Goal: Transaction & Acquisition: Purchase product/service

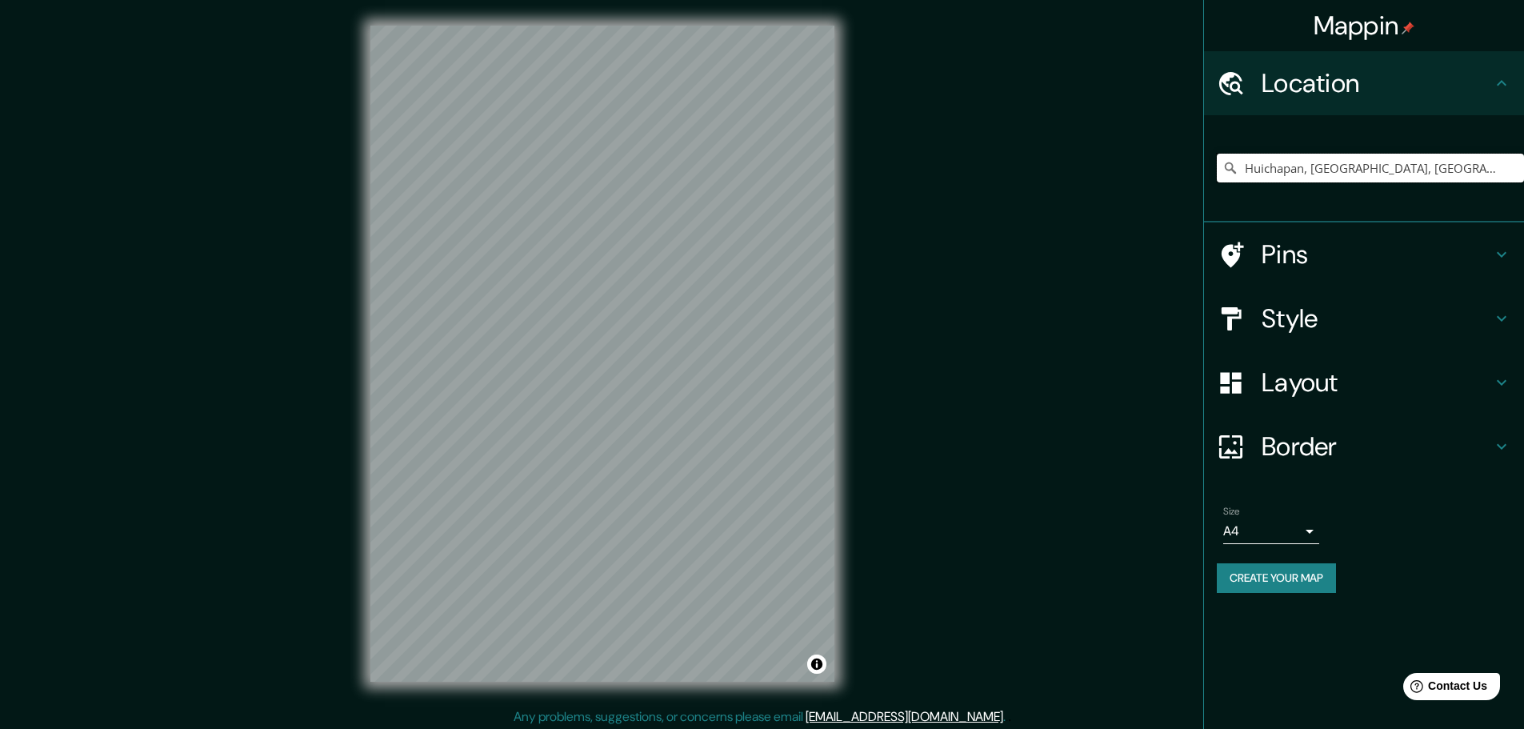
click at [1325, 173] on input "Huichapan, [GEOGRAPHIC_DATA], [GEOGRAPHIC_DATA]" at bounding box center [1370, 168] width 307 height 29
click at [1382, 172] on input "Huichapan, [GEOGRAPHIC_DATA], [GEOGRAPHIC_DATA]" at bounding box center [1370, 168] width 307 height 29
click at [1432, 164] on input "Huichapan, [GEOGRAPHIC_DATA], [GEOGRAPHIC_DATA]" at bounding box center [1370, 168] width 307 height 29
drag, startPoint x: 1410, startPoint y: 172, endPoint x: 1356, endPoint y: 170, distance: 53.7
click at [1356, 170] on input "Huichapan, [GEOGRAPHIC_DATA], [GEOGRAPHIC_DATA]" at bounding box center [1370, 168] width 307 height 29
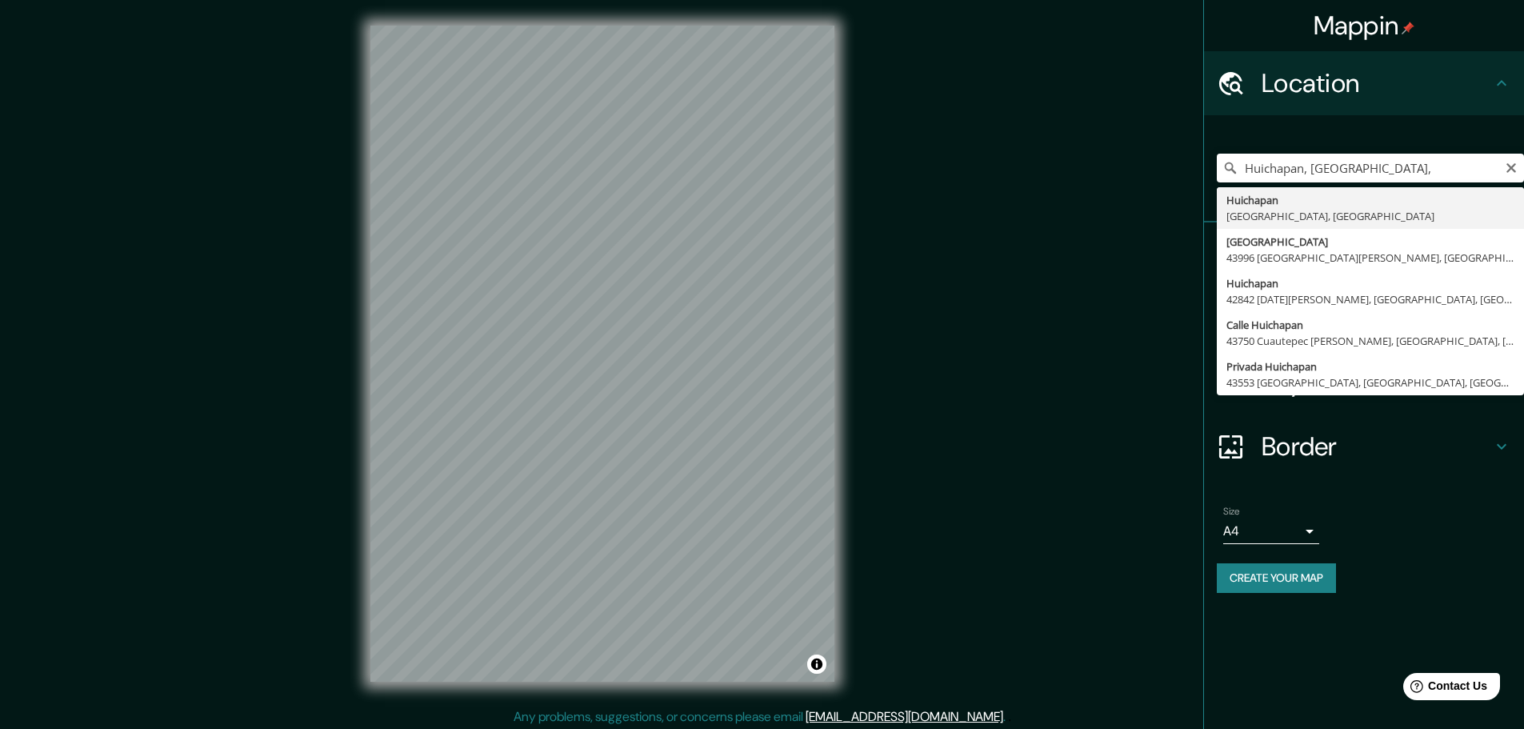
type input "Huichapan, [GEOGRAPHIC_DATA], [GEOGRAPHIC_DATA]"
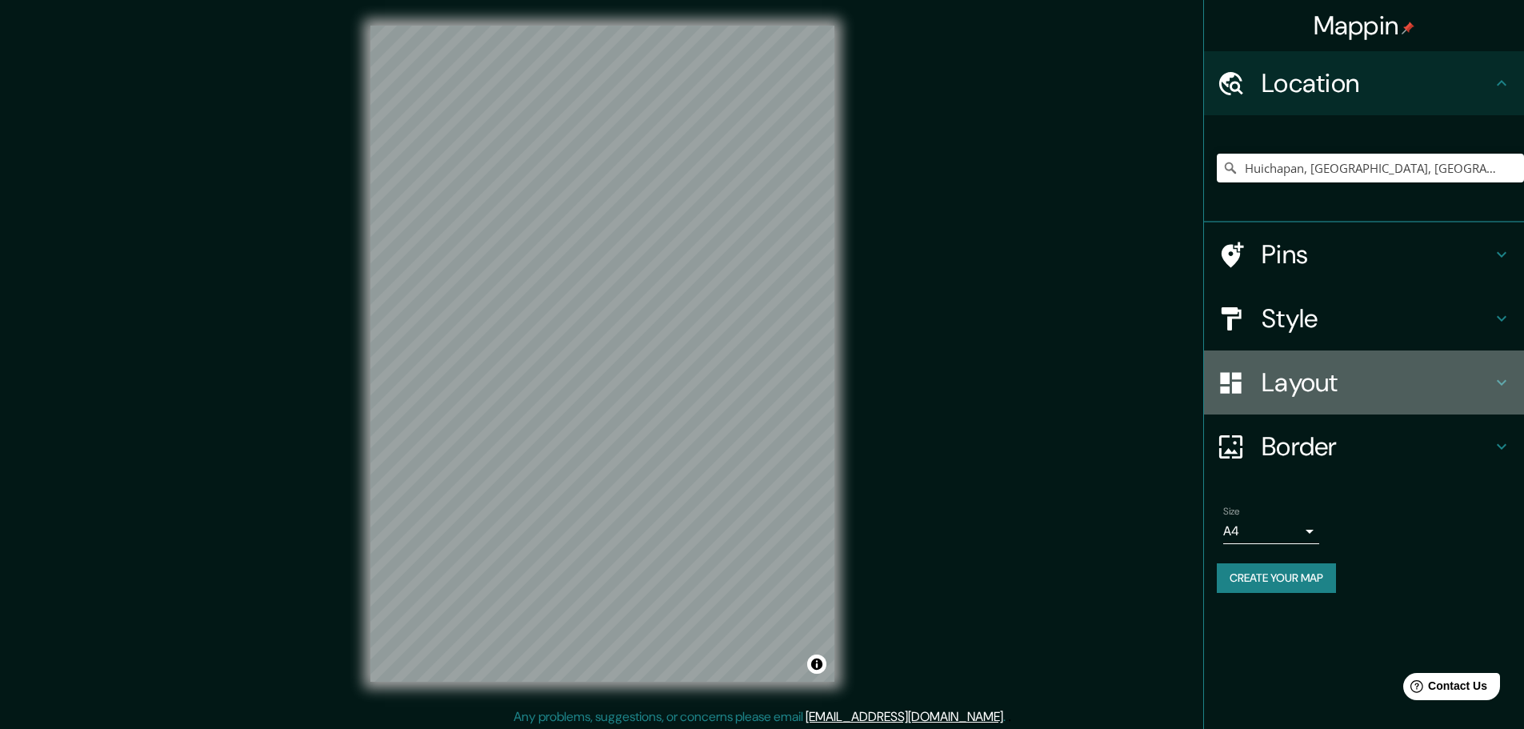
click at [1297, 369] on h4 "Layout" at bounding box center [1377, 382] width 230 height 32
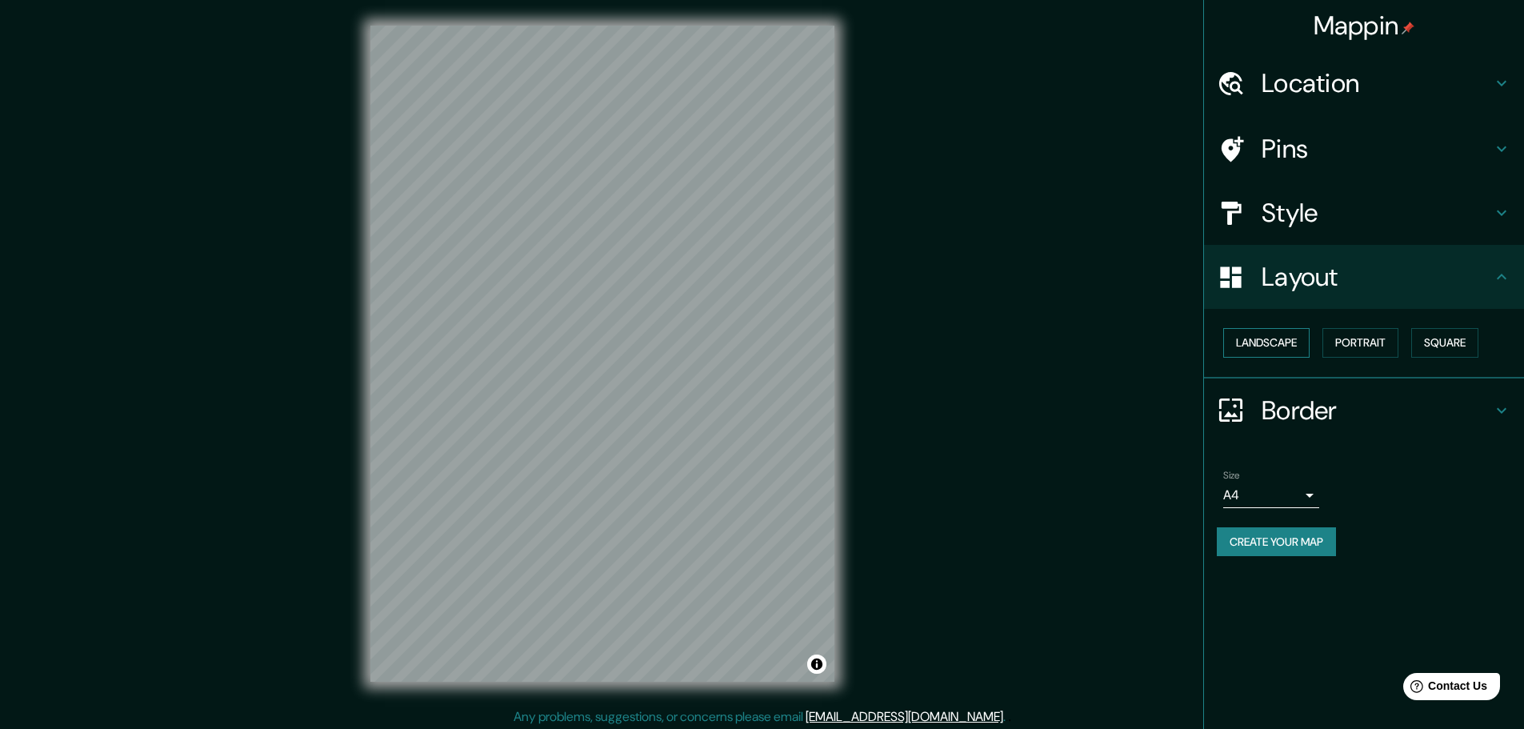
click at [1291, 352] on button "Landscape" at bounding box center [1266, 343] width 86 height 30
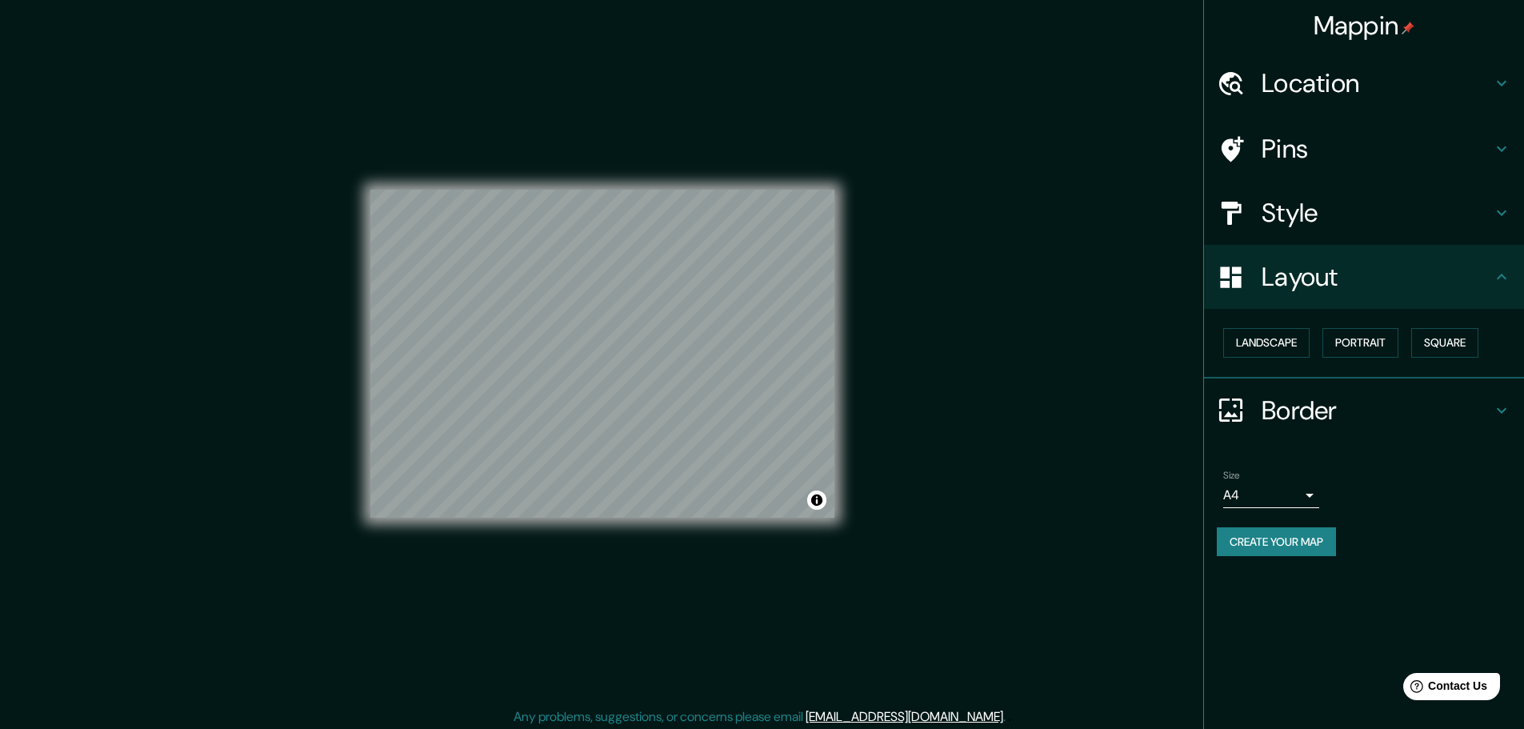
click at [1320, 210] on h4 "Style" at bounding box center [1377, 213] width 230 height 32
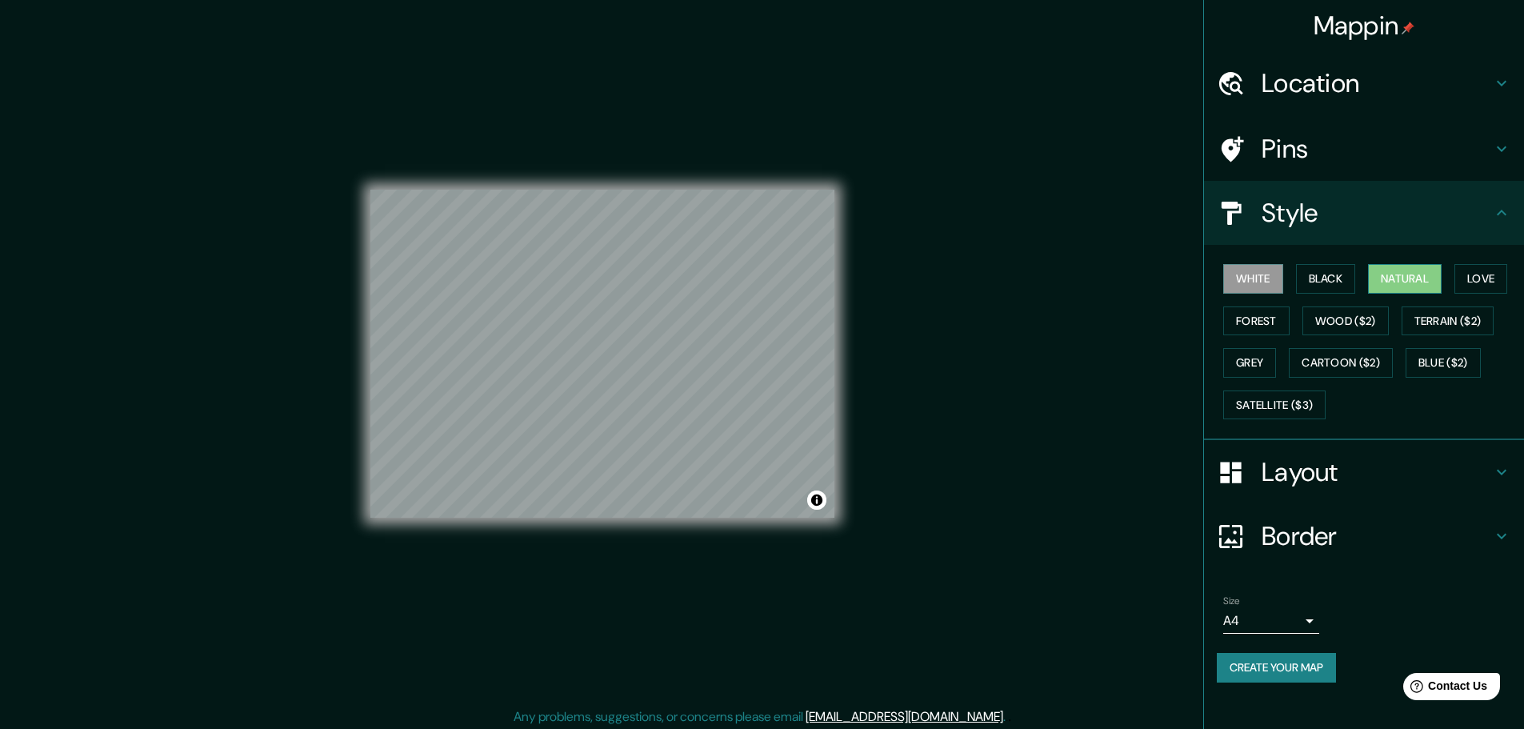
click at [1399, 274] on button "Natural" at bounding box center [1405, 279] width 74 height 30
click at [1356, 274] on button "Black" at bounding box center [1326, 279] width 60 height 30
click at [1259, 281] on button "White" at bounding box center [1253, 279] width 60 height 30
click at [1257, 323] on button "Forest" at bounding box center [1256, 321] width 66 height 30
click at [1261, 350] on button "Grey" at bounding box center [1249, 363] width 53 height 30
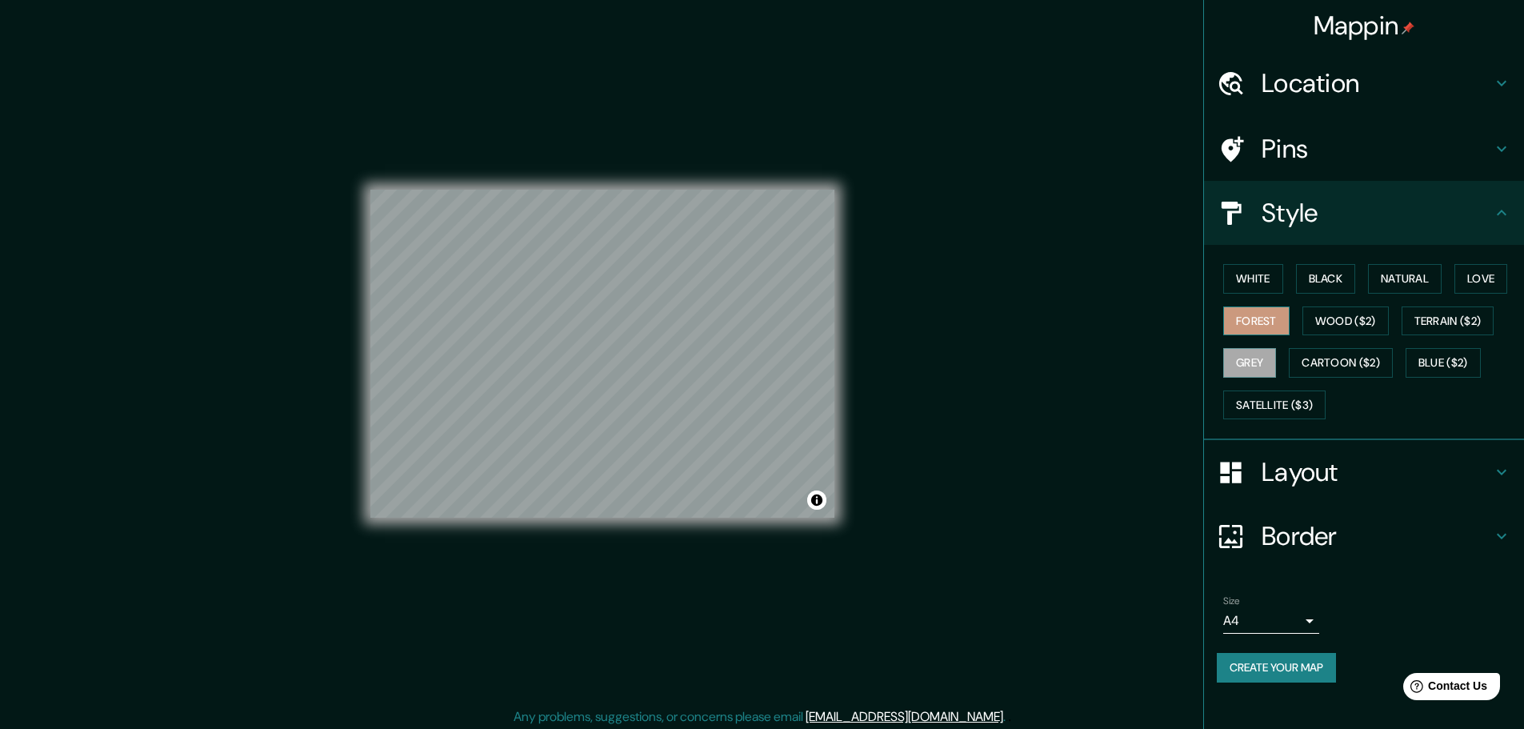
click at [1254, 326] on button "Forest" at bounding box center [1256, 321] width 66 height 30
click at [1264, 286] on button "White" at bounding box center [1253, 279] width 60 height 30
click at [1423, 286] on button "Natural" at bounding box center [1405, 279] width 74 height 30
click at [1474, 278] on button "Love" at bounding box center [1481, 279] width 53 height 30
click at [1480, 315] on button "Terrain ($2)" at bounding box center [1448, 321] width 93 height 30
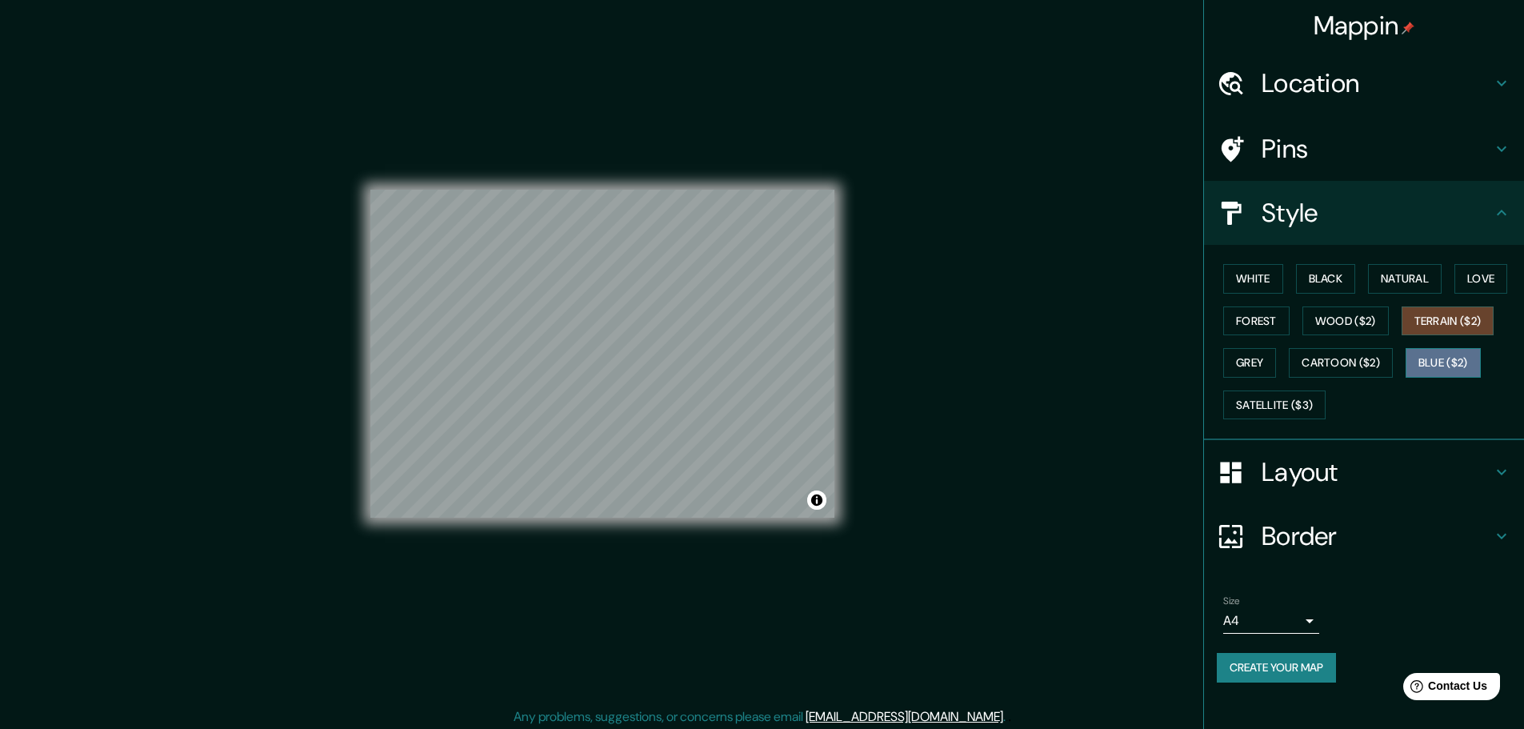
click at [1456, 365] on button "Blue ($2)" at bounding box center [1443, 363] width 75 height 30
click at [1272, 370] on button "Grey" at bounding box center [1249, 363] width 53 height 30
click at [1256, 336] on div "White Black Natural Love Forest Wood ($2) Terrain ($2) Grey Cartoon ($2) Blue (…" at bounding box center [1370, 342] width 307 height 168
click at [1256, 330] on button "Forest" at bounding box center [1256, 321] width 66 height 30
click at [1264, 295] on div "White Black Natural Love Forest Wood ($2) Terrain ($2) Grey Cartoon ($2) Blue (…" at bounding box center [1370, 342] width 307 height 168
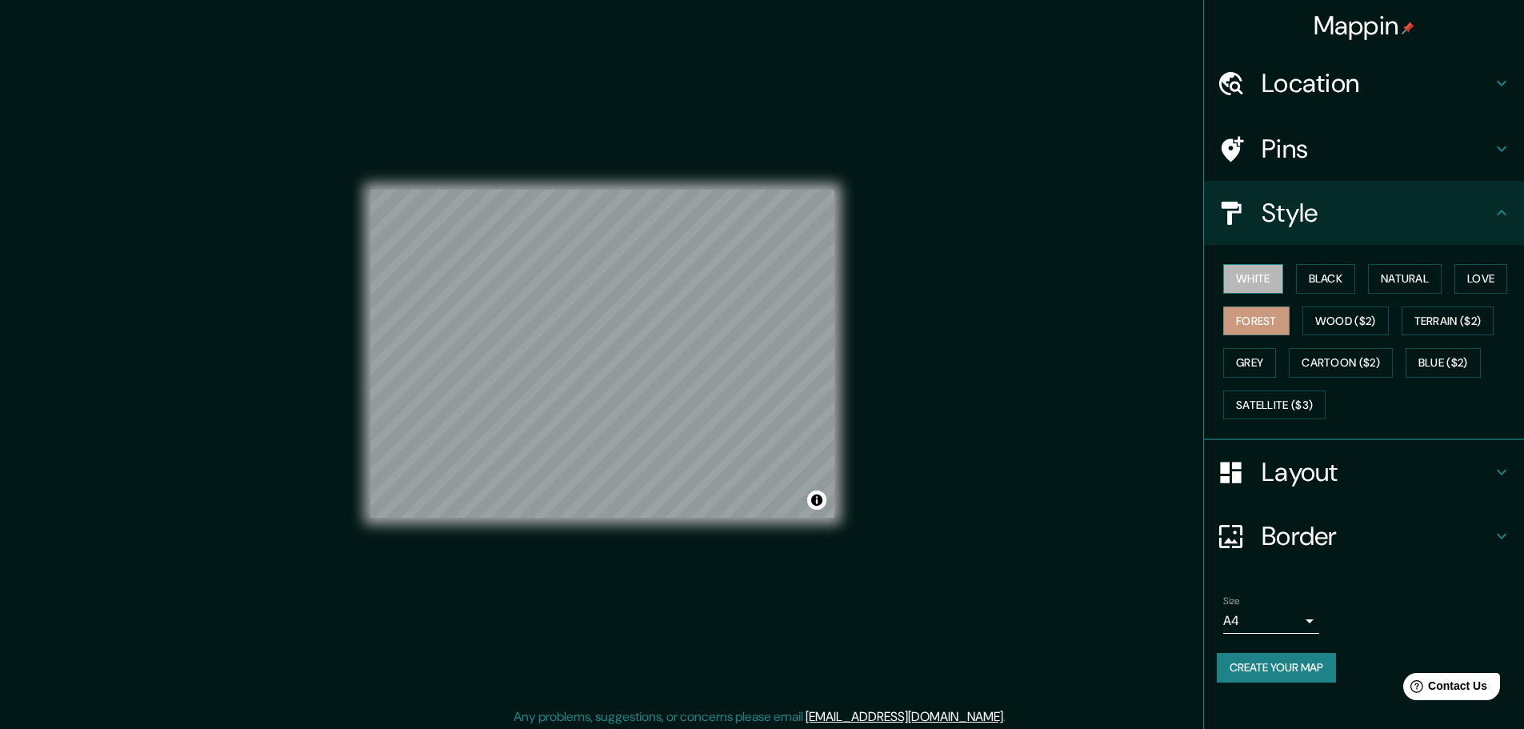
click at [1272, 282] on button "White" at bounding box center [1253, 279] width 60 height 30
click at [1320, 282] on button "Black" at bounding box center [1326, 279] width 60 height 30
click at [1372, 284] on button "Natural" at bounding box center [1405, 279] width 74 height 30
click at [1265, 280] on button "White" at bounding box center [1253, 279] width 60 height 30
click at [1413, 273] on button "Natural" at bounding box center [1405, 279] width 74 height 30
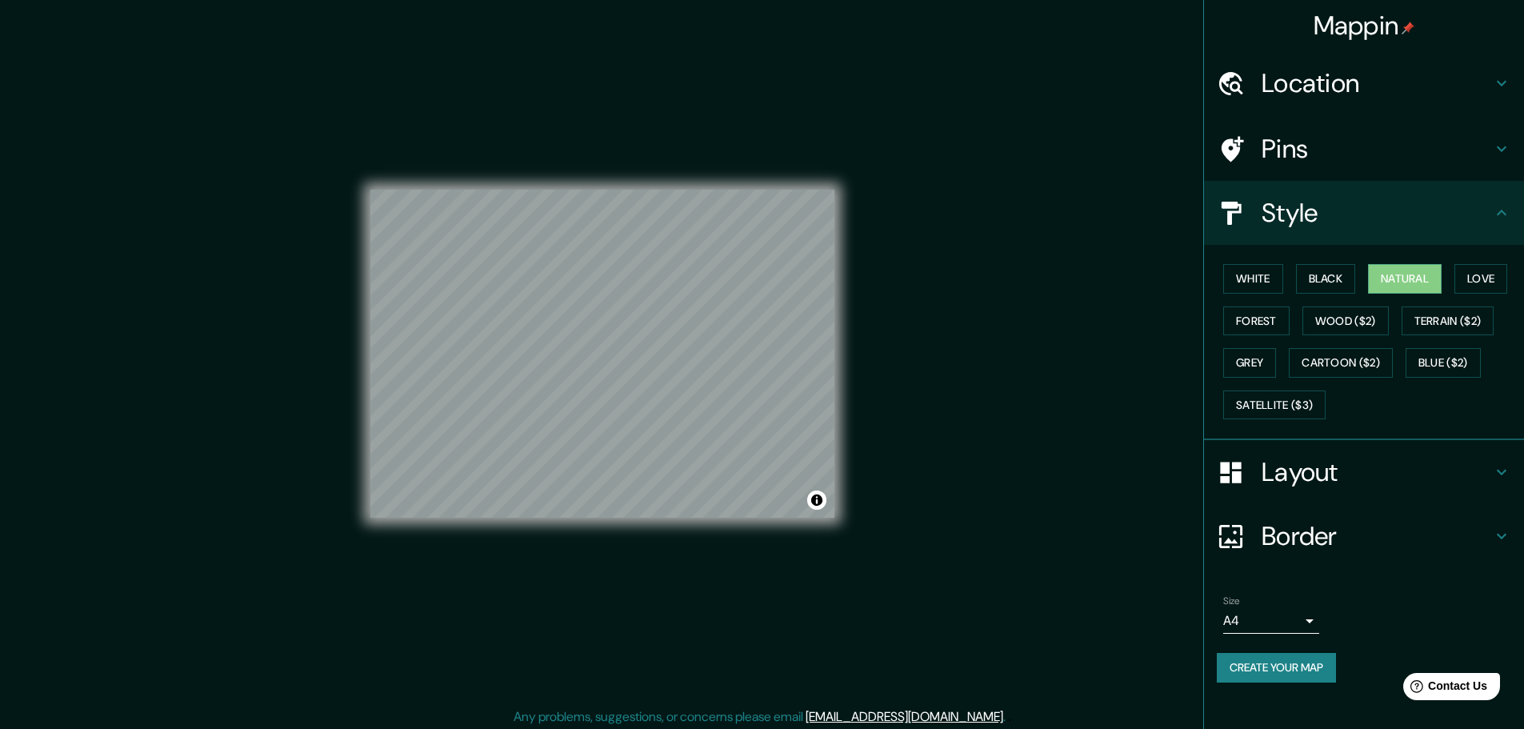
click at [1303, 447] on div "Layout" at bounding box center [1364, 472] width 320 height 64
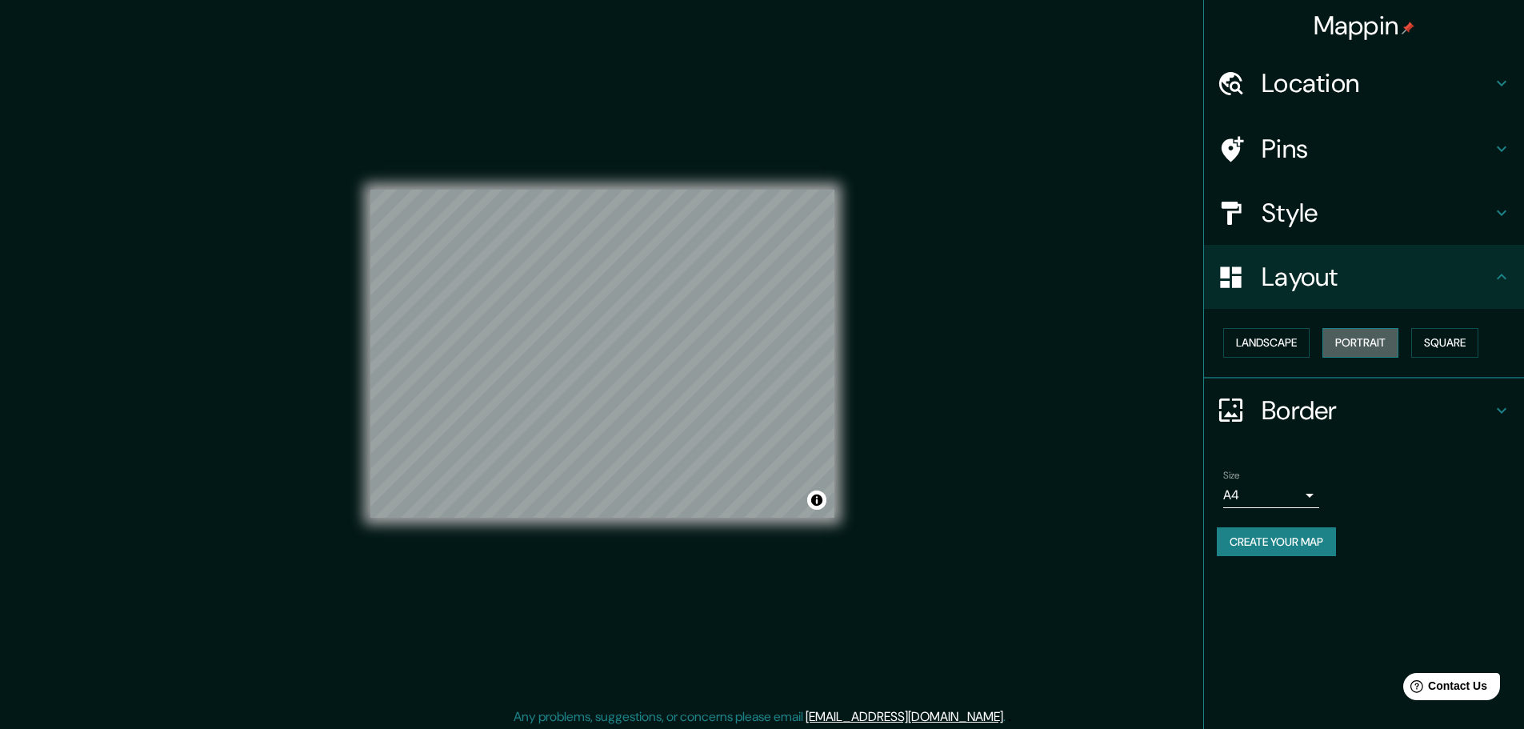
click at [1376, 347] on button "Portrait" at bounding box center [1361, 343] width 76 height 30
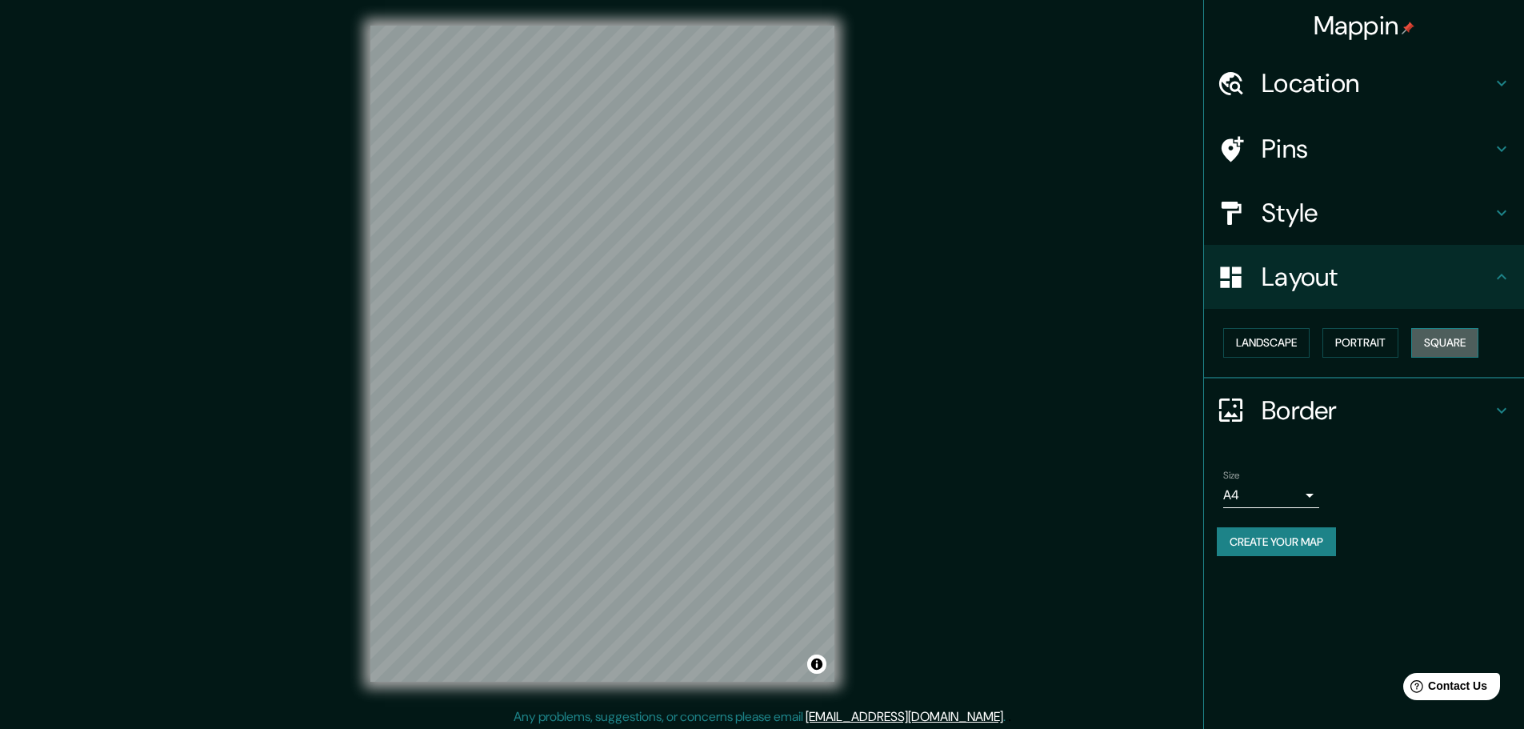
click at [1431, 344] on button "Square" at bounding box center [1445, 343] width 67 height 30
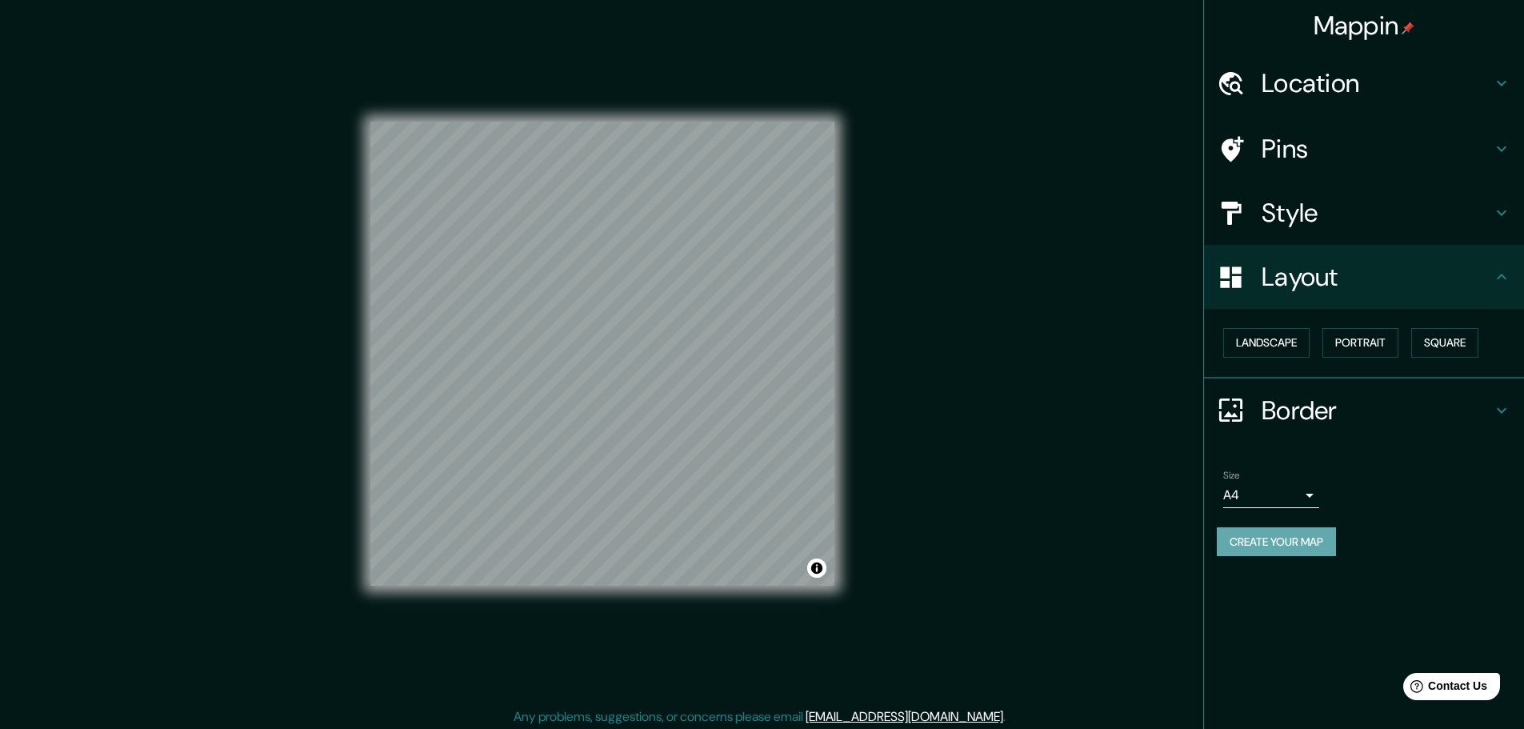
click at [1332, 544] on button "Create your map" at bounding box center [1276, 542] width 119 height 30
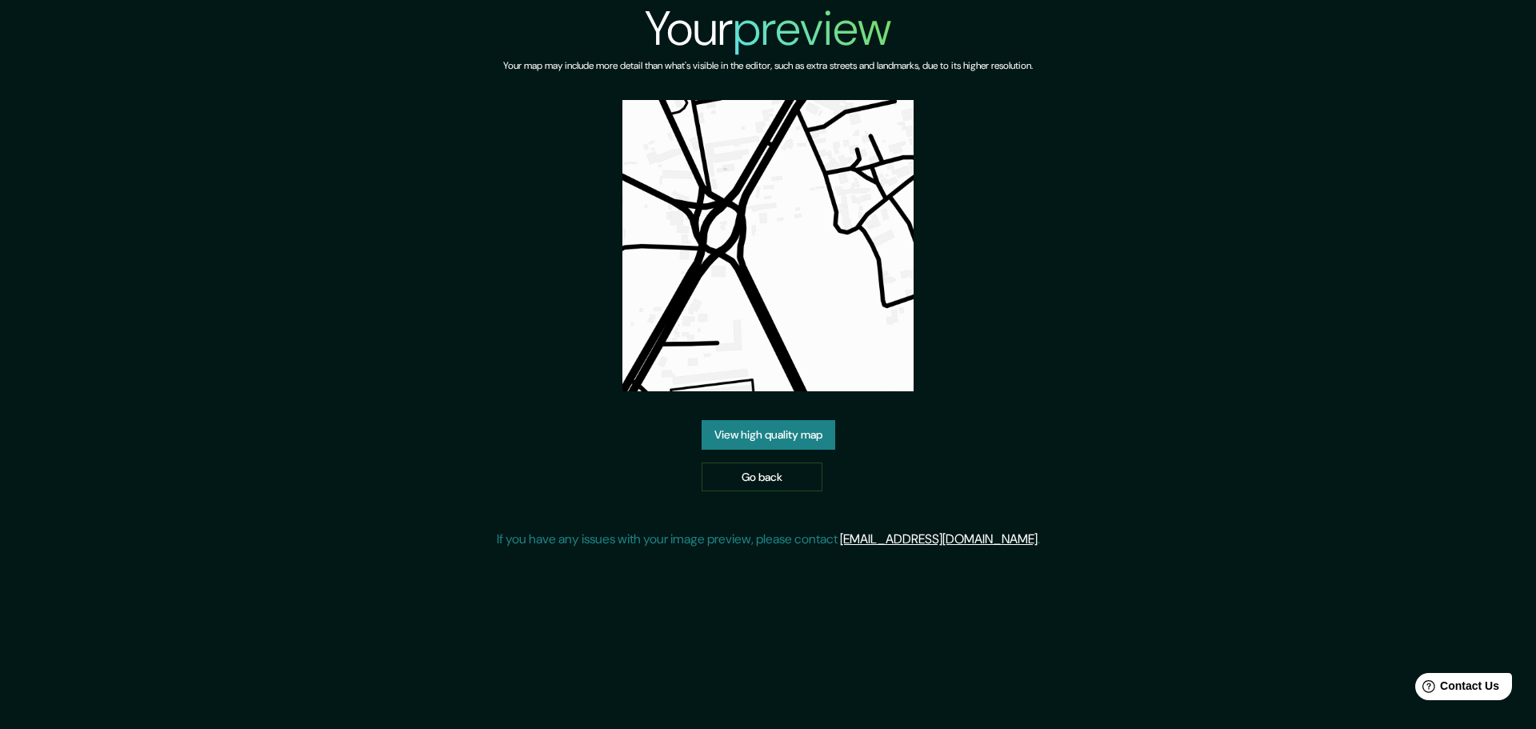
click at [774, 439] on link "View high quality map" at bounding box center [769, 435] width 134 height 30
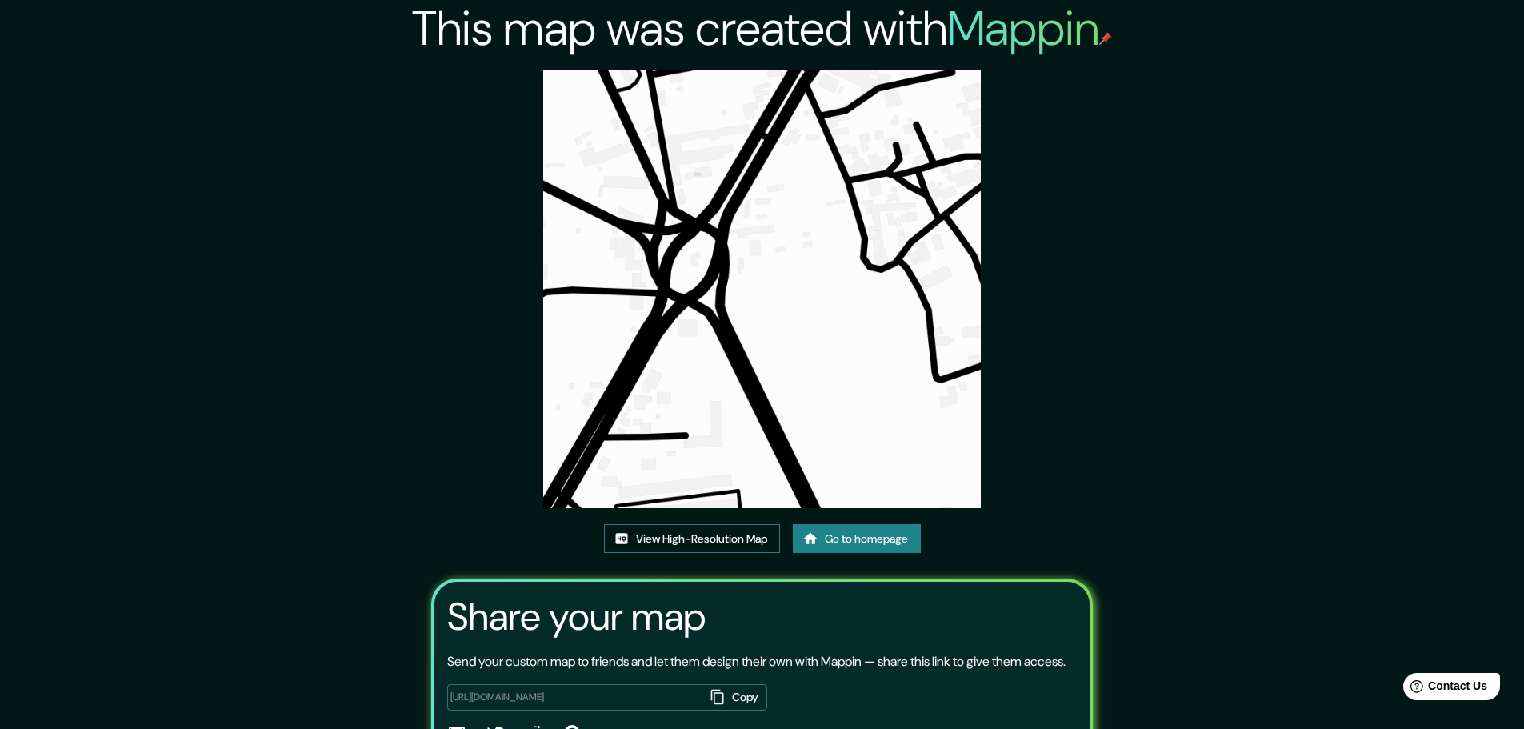
click at [739, 532] on link "View High-Resolution Map" at bounding box center [692, 539] width 176 height 30
click at [709, 539] on link "View High-Resolution Map" at bounding box center [692, 539] width 176 height 30
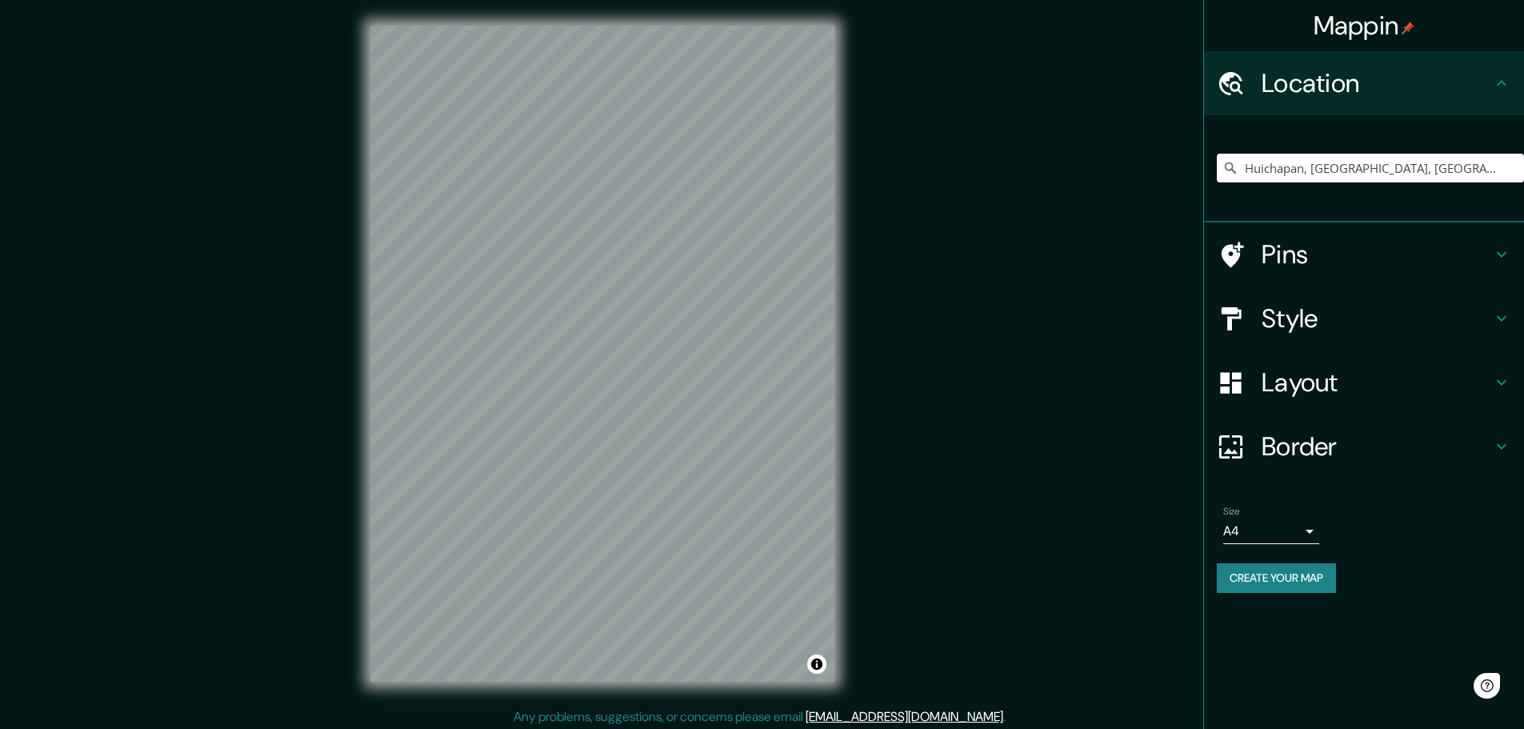
click at [1446, 157] on input "Huichapan, [GEOGRAPHIC_DATA], [GEOGRAPHIC_DATA]" at bounding box center [1370, 168] width 307 height 29
drag, startPoint x: 1446, startPoint y: 157, endPoint x: 1375, endPoint y: 173, distance: 73.0
click at [1376, 173] on input "Huichapan, Hidalgo, México" at bounding box center [1370, 168] width 307 height 29
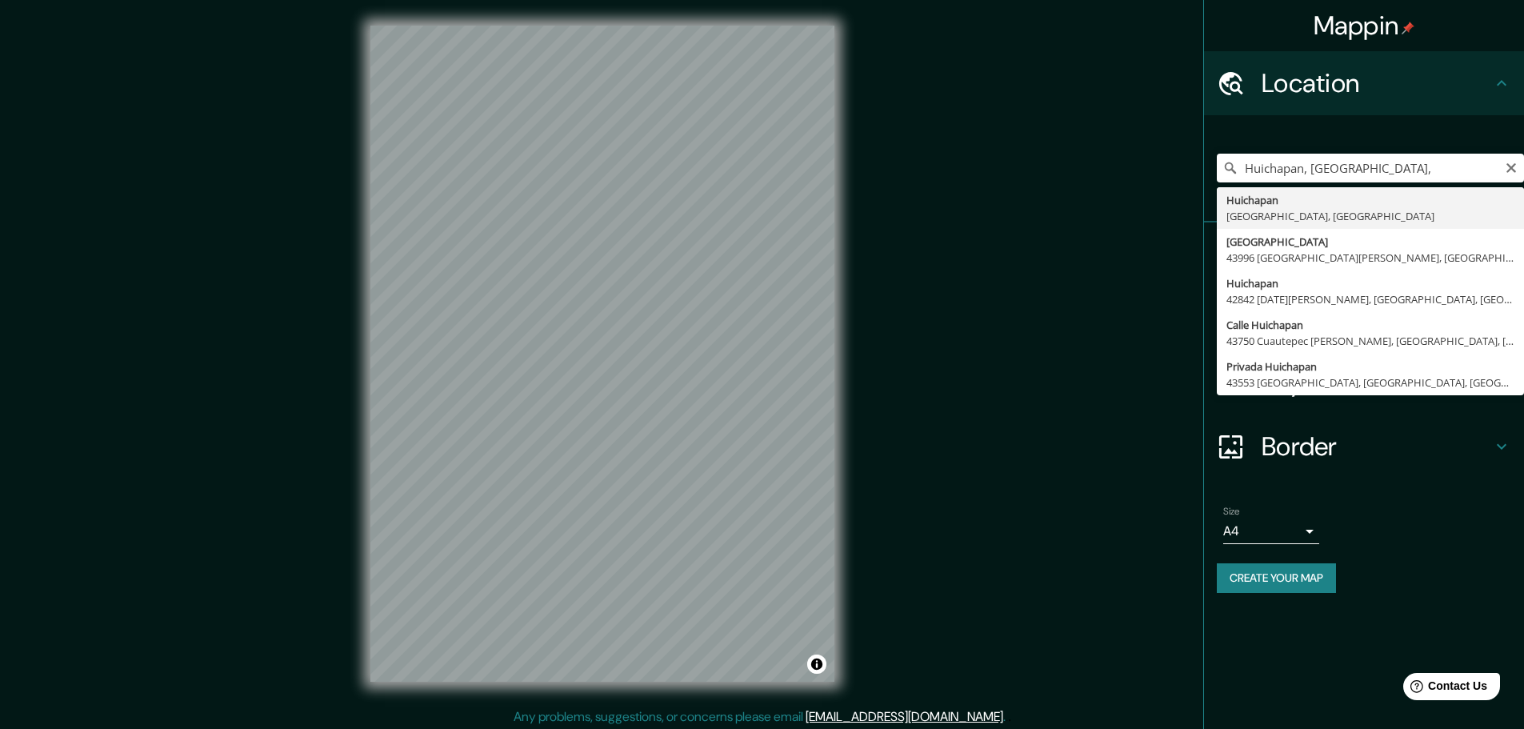
type input "Huichapan, Hidalgo, México"
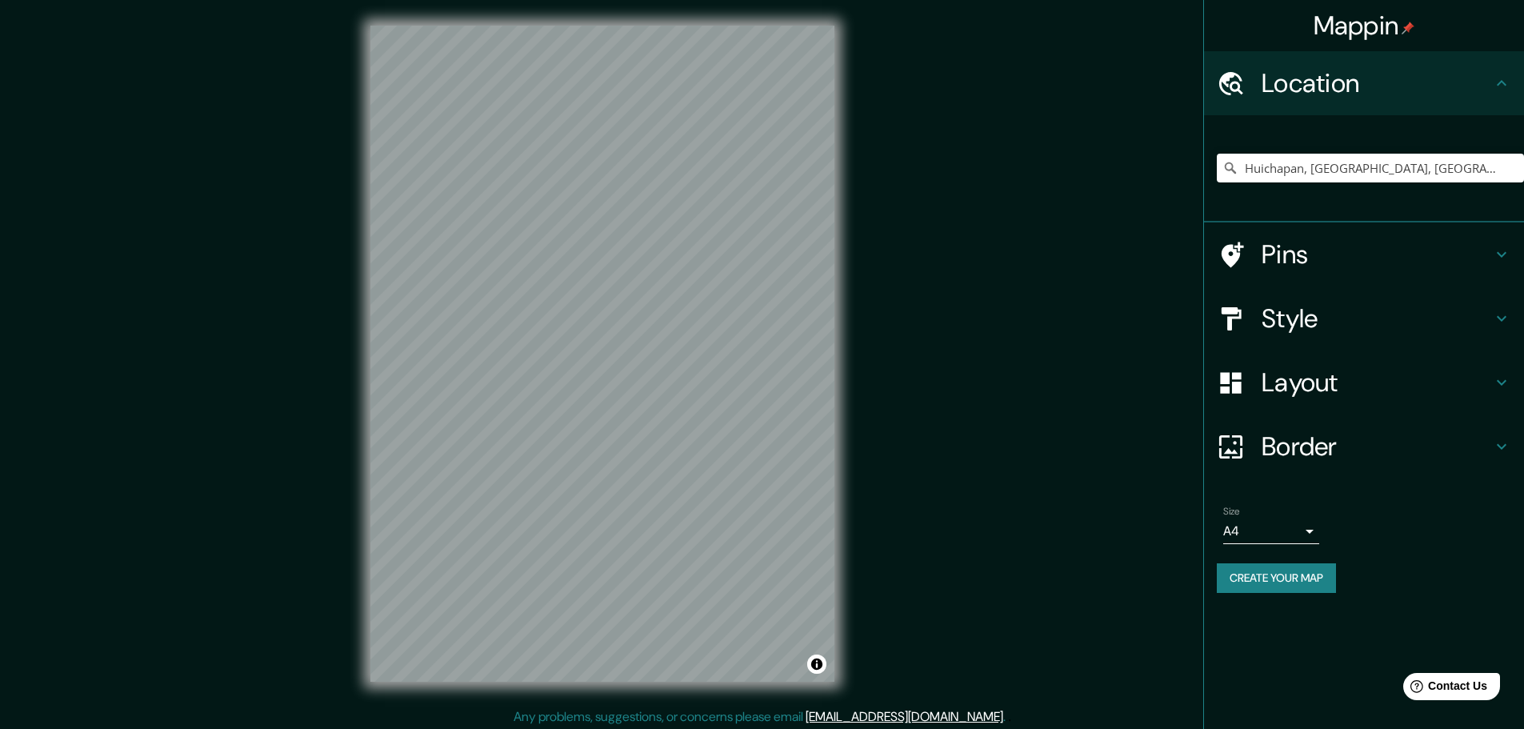
click at [1316, 347] on div "Style" at bounding box center [1364, 318] width 320 height 64
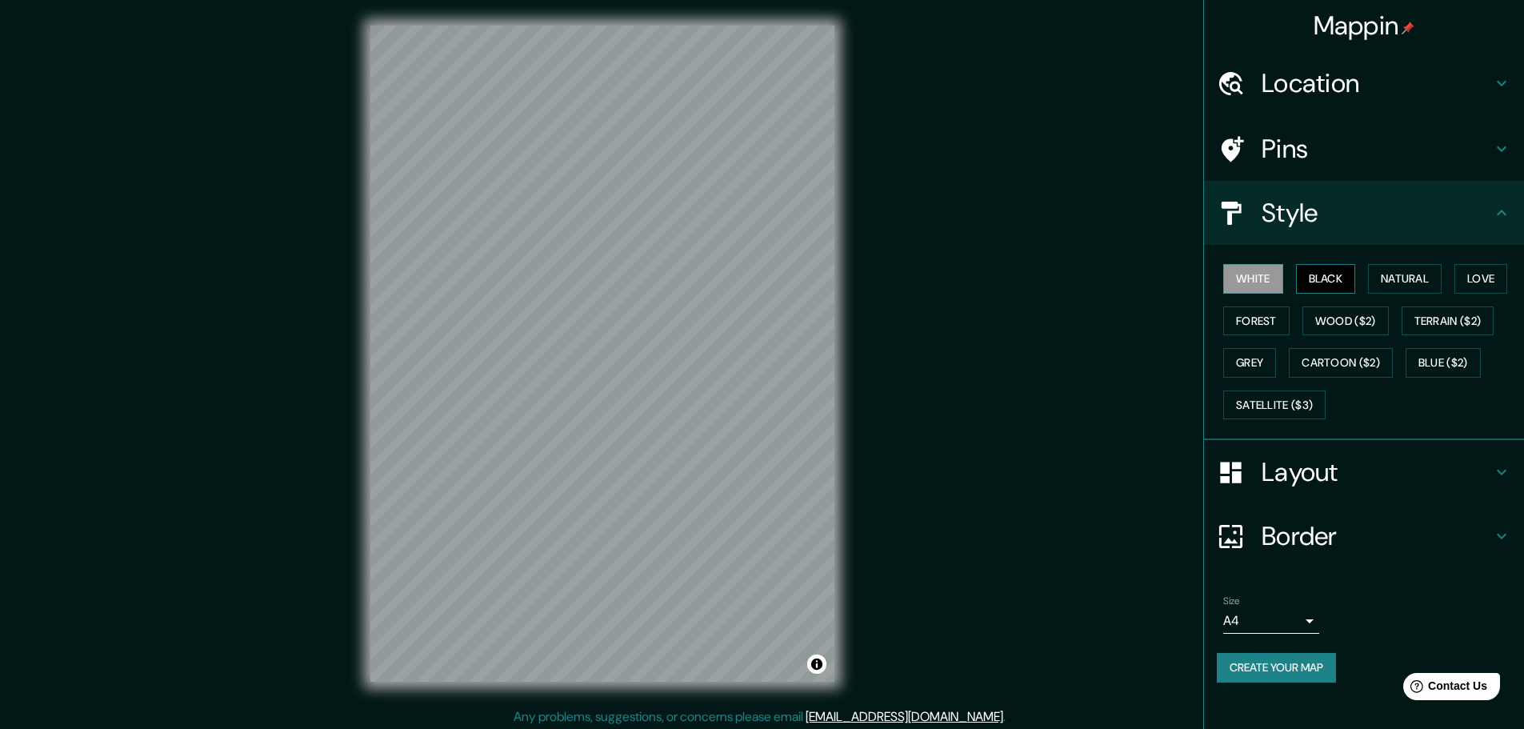
click at [1327, 283] on button "Black" at bounding box center [1326, 279] width 60 height 30
click at [1422, 280] on button "Natural" at bounding box center [1405, 279] width 74 height 30
click at [1486, 278] on button "Love" at bounding box center [1481, 279] width 53 height 30
click at [1350, 279] on button "Black" at bounding box center [1326, 279] width 60 height 30
click at [1247, 326] on button "Forest" at bounding box center [1256, 321] width 66 height 30
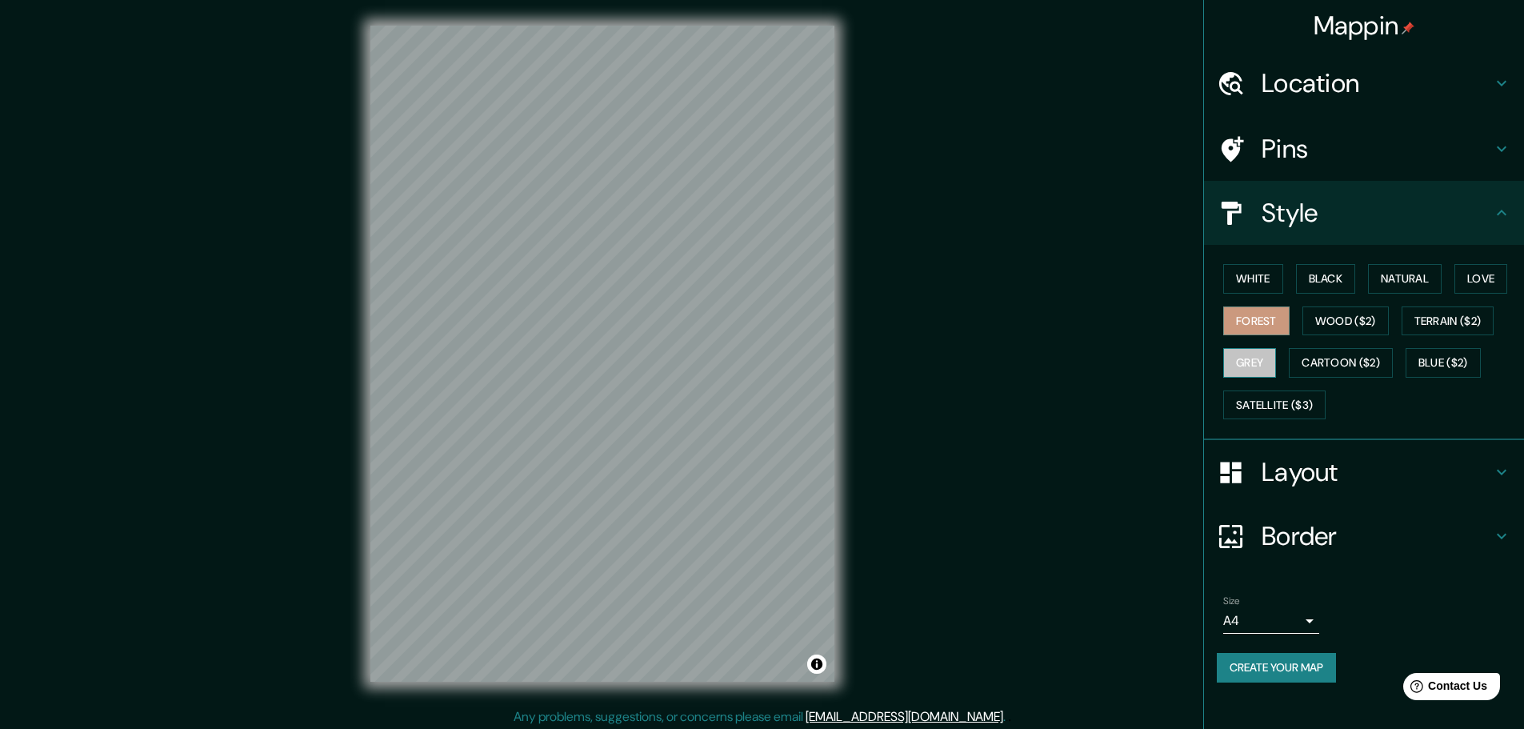
click at [1252, 353] on button "Grey" at bounding box center [1249, 363] width 53 height 30
click at [1404, 293] on button "Natural" at bounding box center [1405, 279] width 74 height 30
click at [1476, 281] on button "Love" at bounding box center [1481, 279] width 53 height 30
click at [1437, 282] on button "Natural" at bounding box center [1405, 279] width 74 height 30
click at [1347, 279] on button "Black" at bounding box center [1326, 279] width 60 height 30
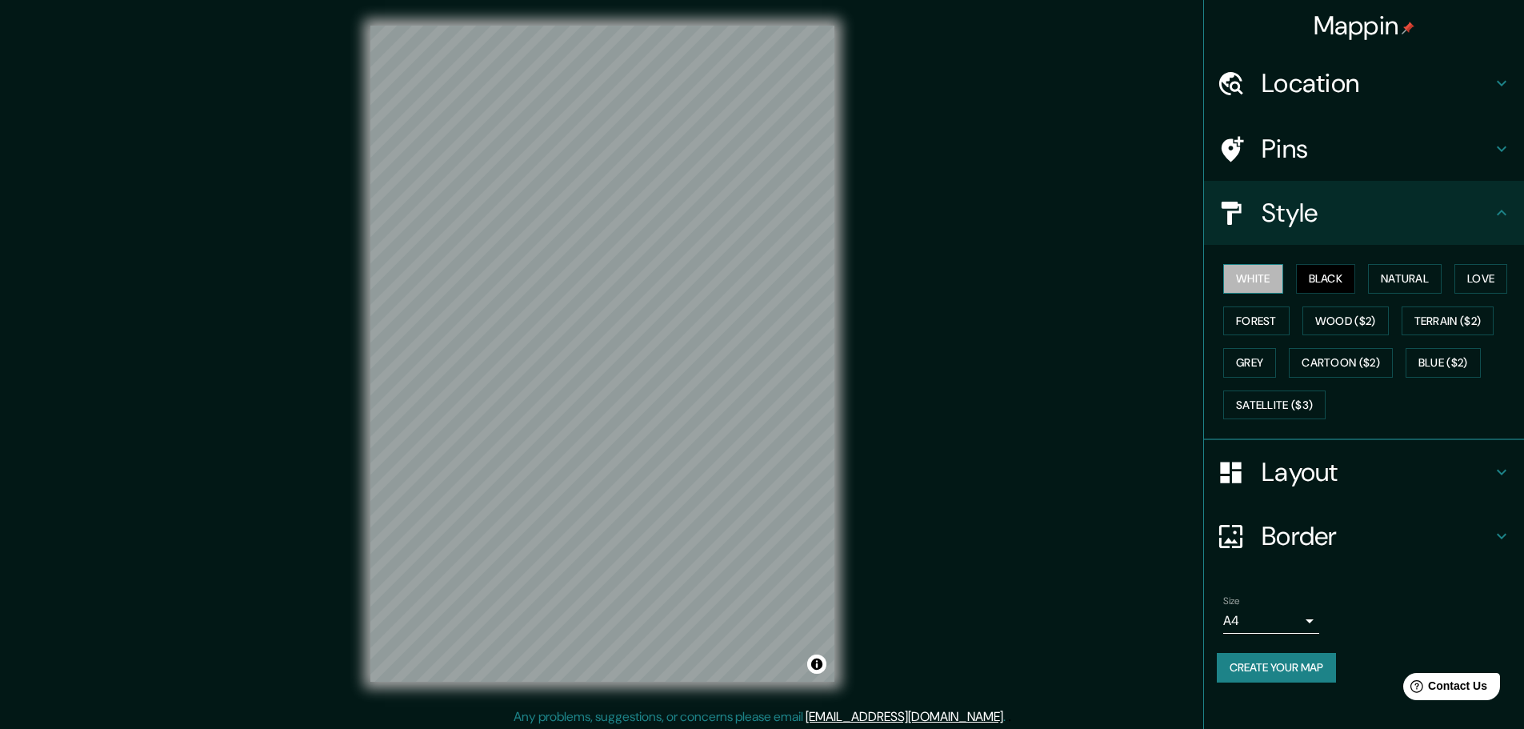
click at [1276, 282] on button "White" at bounding box center [1253, 279] width 60 height 30
click at [1290, 330] on button "Forest" at bounding box center [1256, 321] width 66 height 30
click at [1260, 354] on button "Grey" at bounding box center [1249, 363] width 53 height 30
click at [1348, 353] on button "Cartoon ($2)" at bounding box center [1341, 363] width 104 height 30
click at [1304, 399] on button "Satellite ($3)" at bounding box center [1274, 405] width 102 height 30
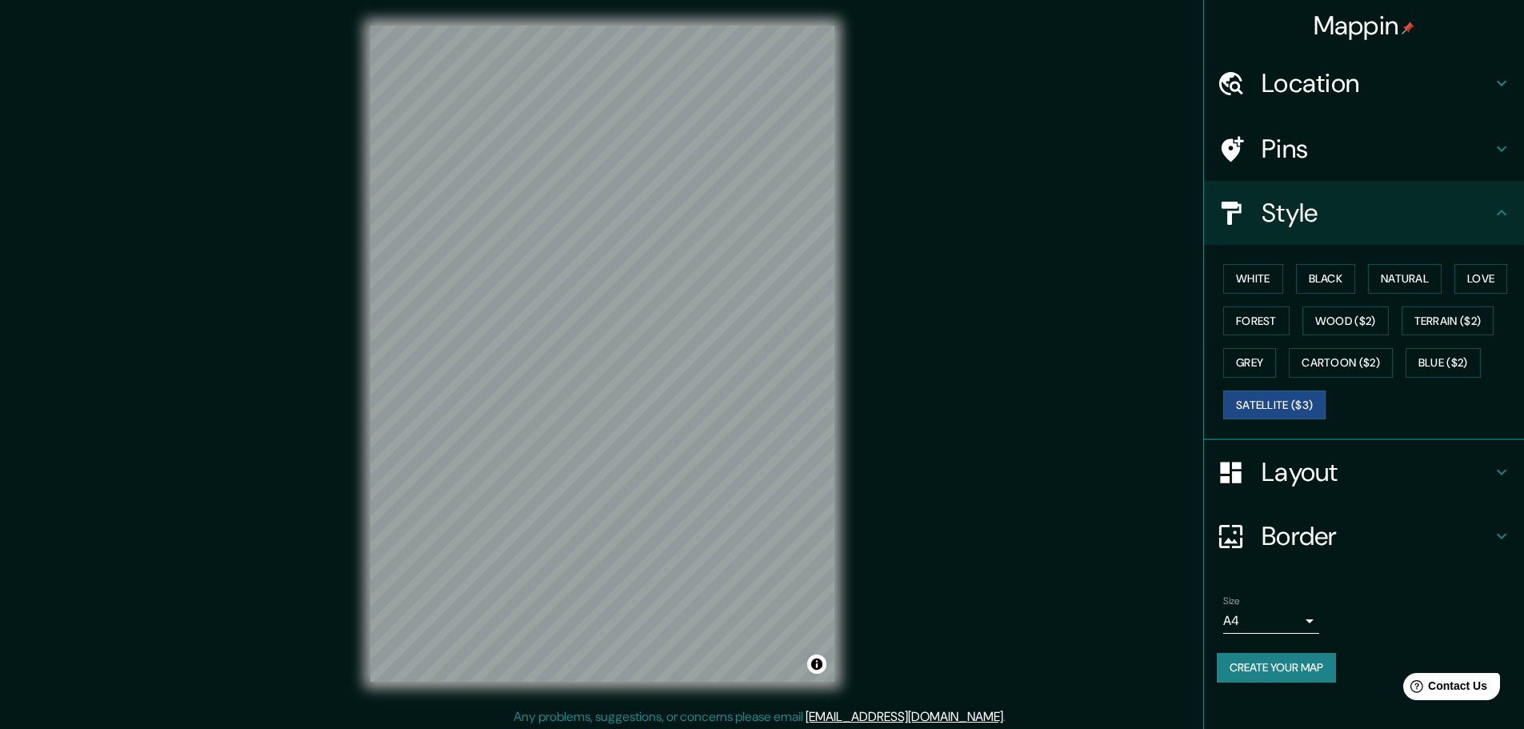
click at [1464, 346] on div "White Black Natural Love Forest Wood ($2) Terrain ($2) Grey Cartoon ($2) Blue (…" at bounding box center [1370, 342] width 307 height 168
click at [1464, 348] on button "Blue ($2)" at bounding box center [1443, 363] width 75 height 30
click at [1384, 369] on button "Cartoon ($2)" at bounding box center [1341, 363] width 104 height 30
click at [1337, 290] on button "Black" at bounding box center [1326, 279] width 60 height 30
click at [1380, 283] on button "Natural" at bounding box center [1405, 279] width 74 height 30
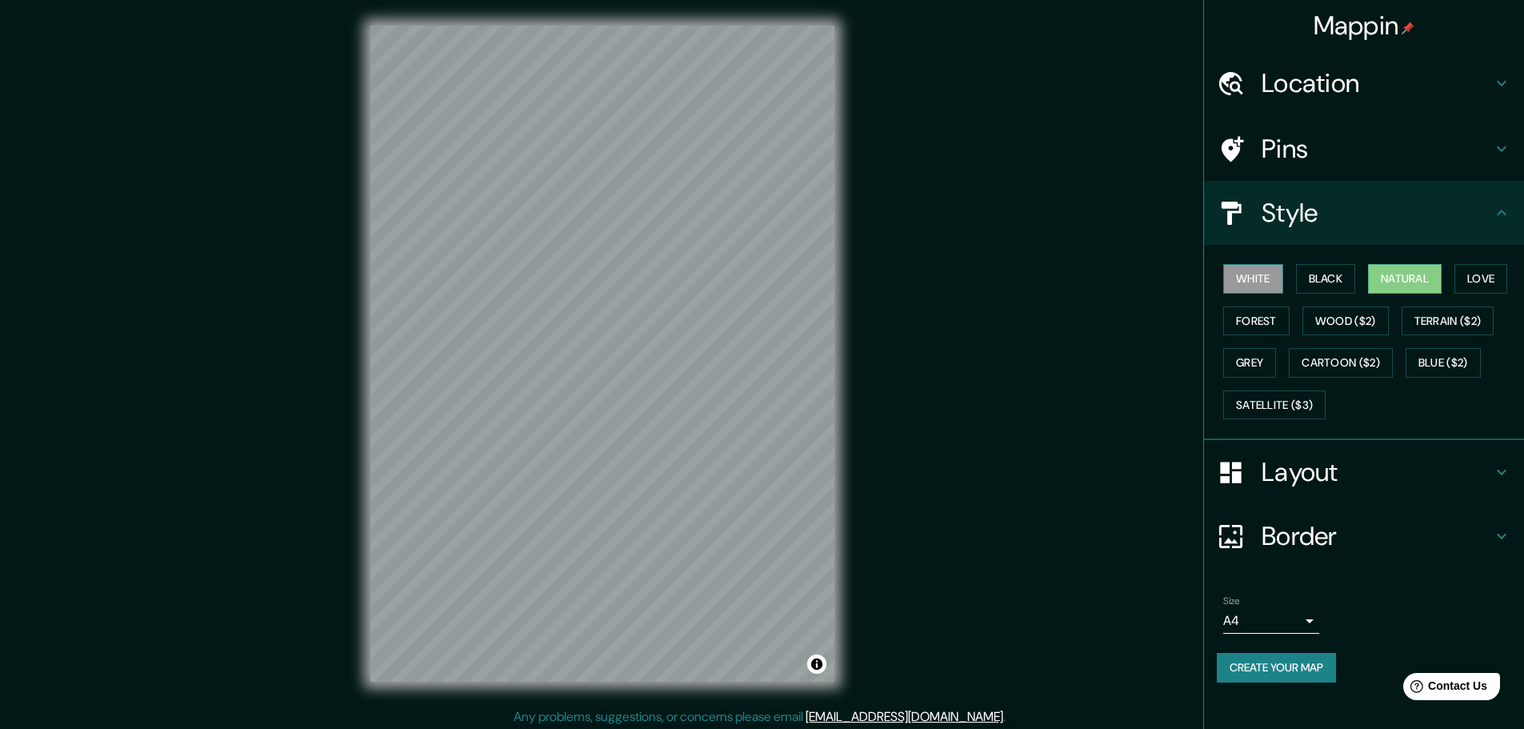
click at [1284, 289] on button "White" at bounding box center [1253, 279] width 60 height 30
click at [1330, 291] on button "Black" at bounding box center [1326, 279] width 60 height 30
click at [1412, 276] on button "Natural" at bounding box center [1405, 279] width 74 height 30
click at [1308, 507] on div "Border" at bounding box center [1364, 536] width 320 height 64
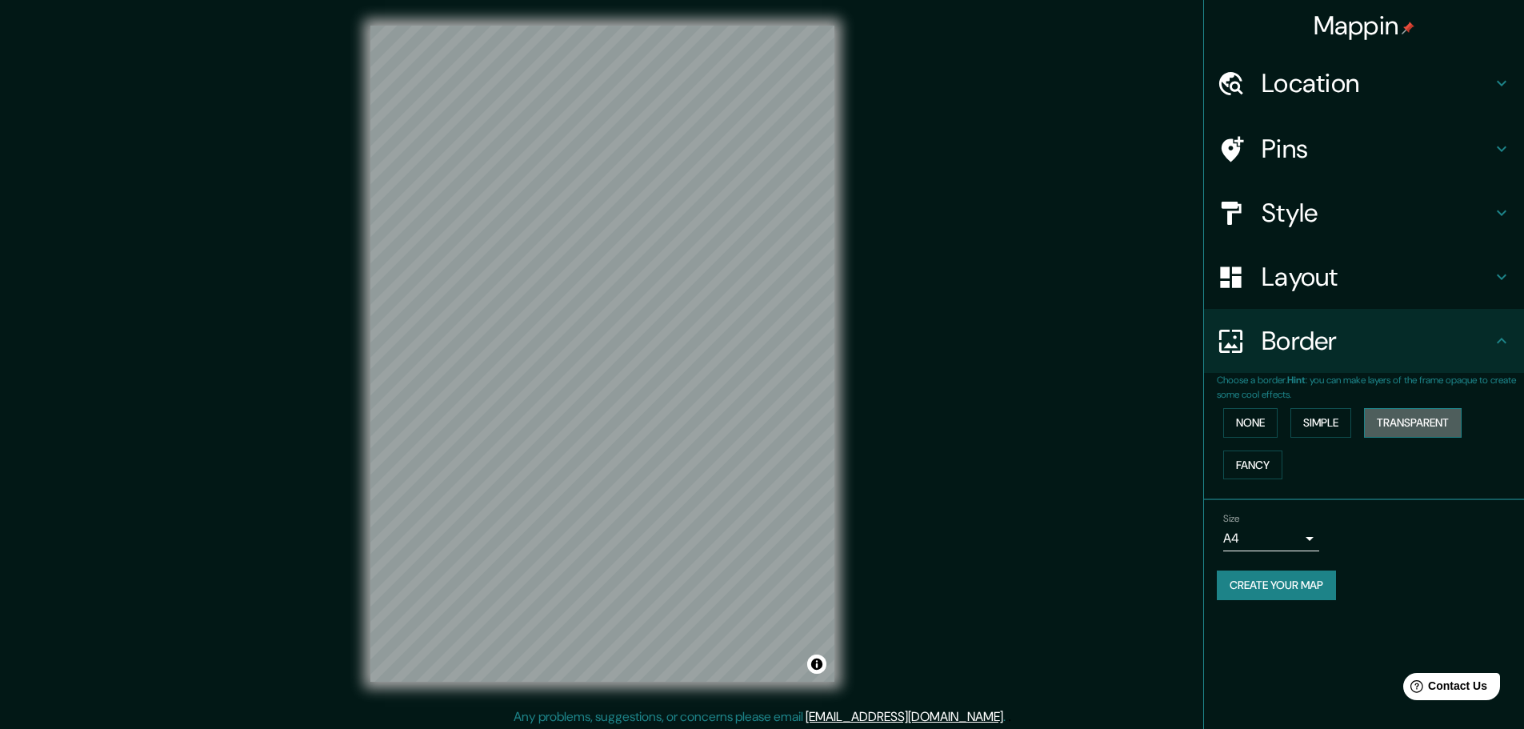
click at [1405, 418] on button "Transparent" at bounding box center [1413, 423] width 98 height 30
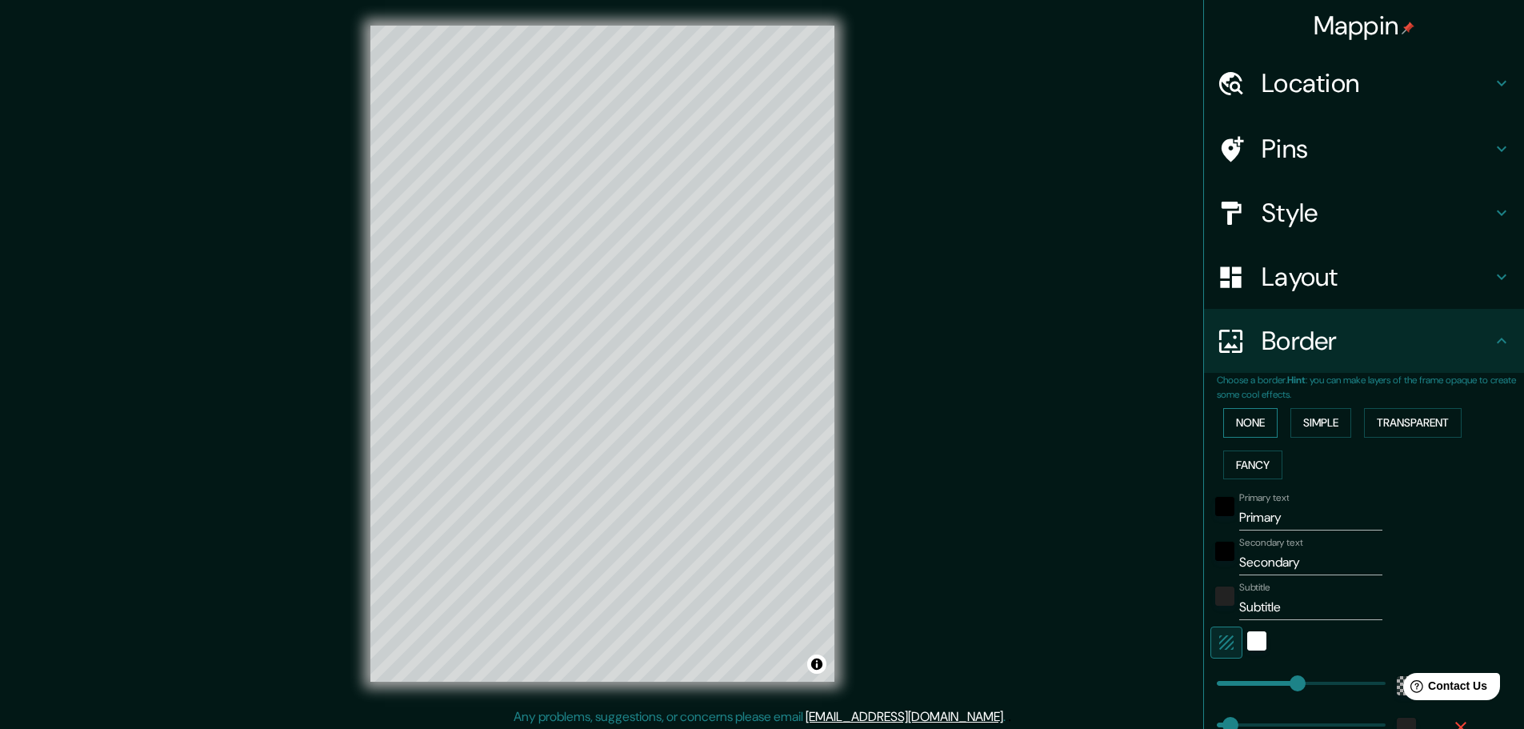
click at [1231, 431] on button "None" at bounding box center [1250, 423] width 54 height 30
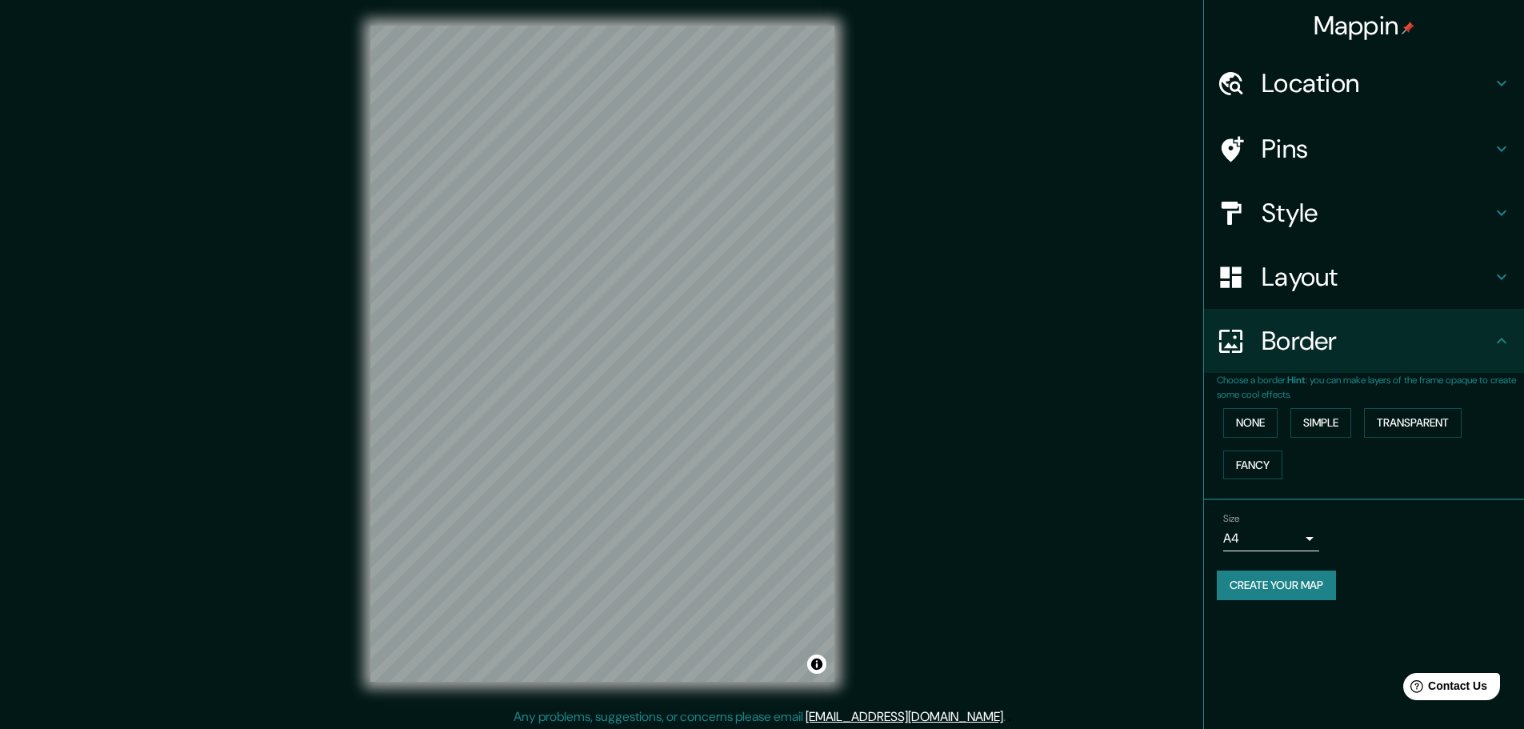
click at [1399, 302] on div "Layout" at bounding box center [1364, 277] width 320 height 64
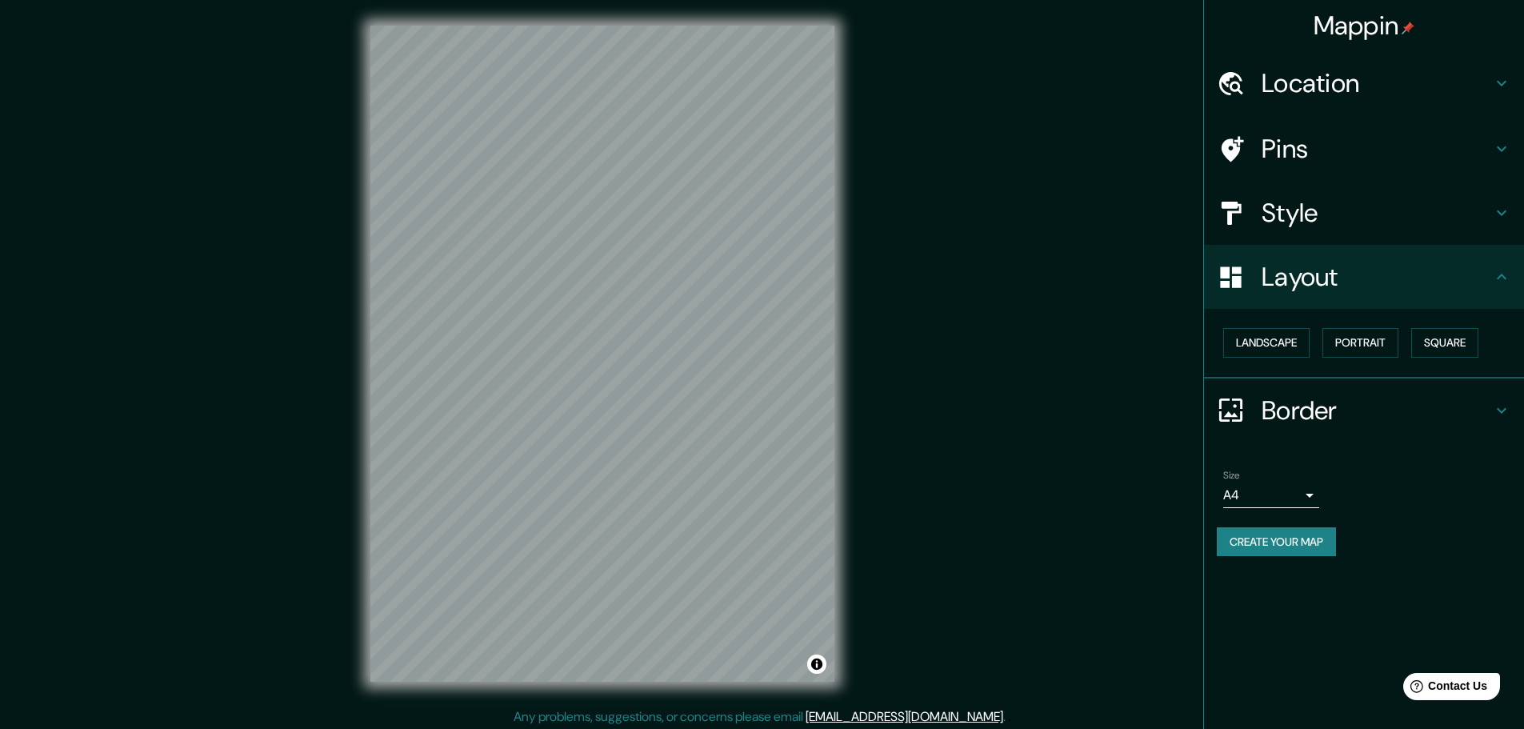
click at [1416, 338] on div "Landscape Portrait Square" at bounding box center [1370, 343] width 307 height 42
click at [1383, 342] on button "Portrait" at bounding box center [1361, 343] width 76 height 30
click at [1436, 340] on button "Square" at bounding box center [1445, 343] width 67 height 30
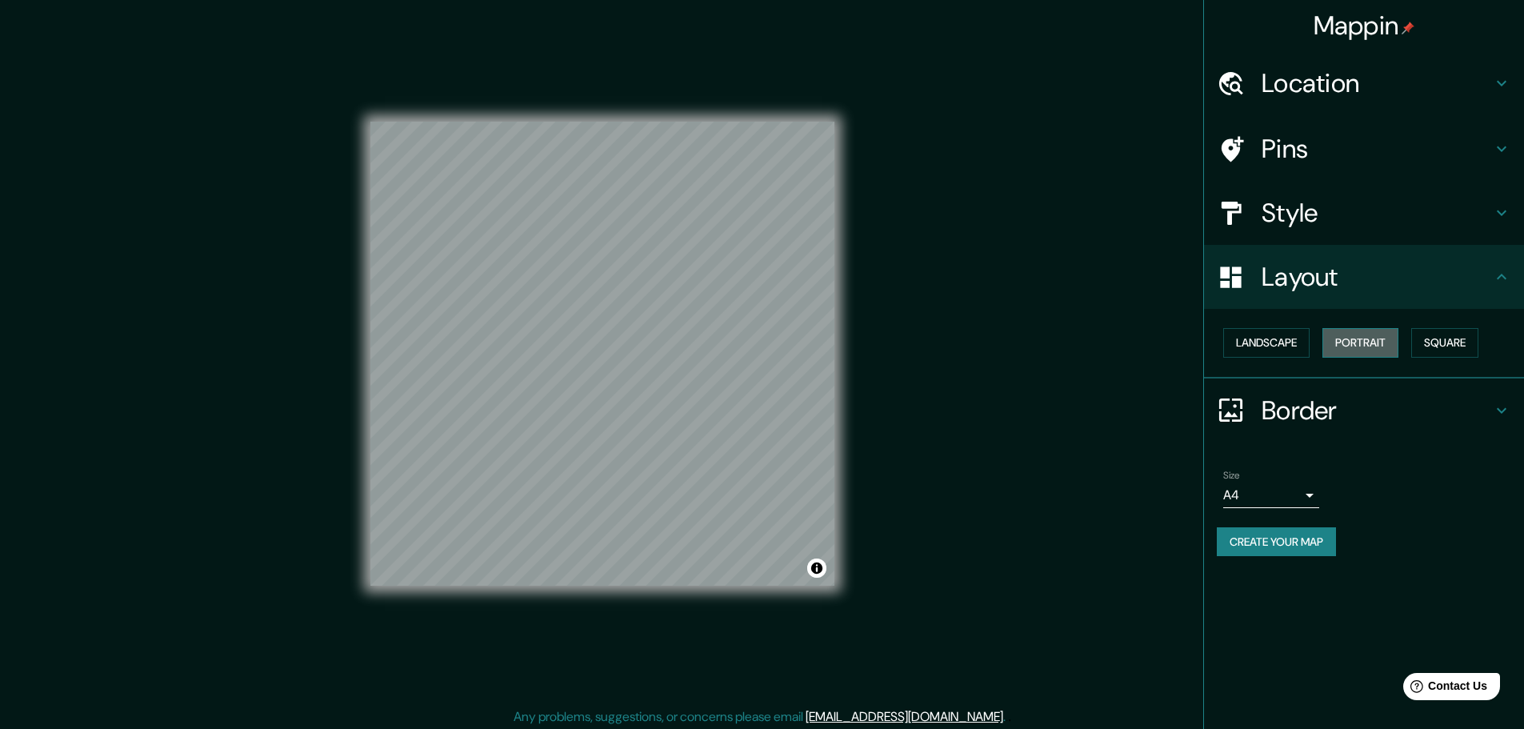
click at [1380, 348] on button "Portrait" at bounding box center [1361, 343] width 76 height 30
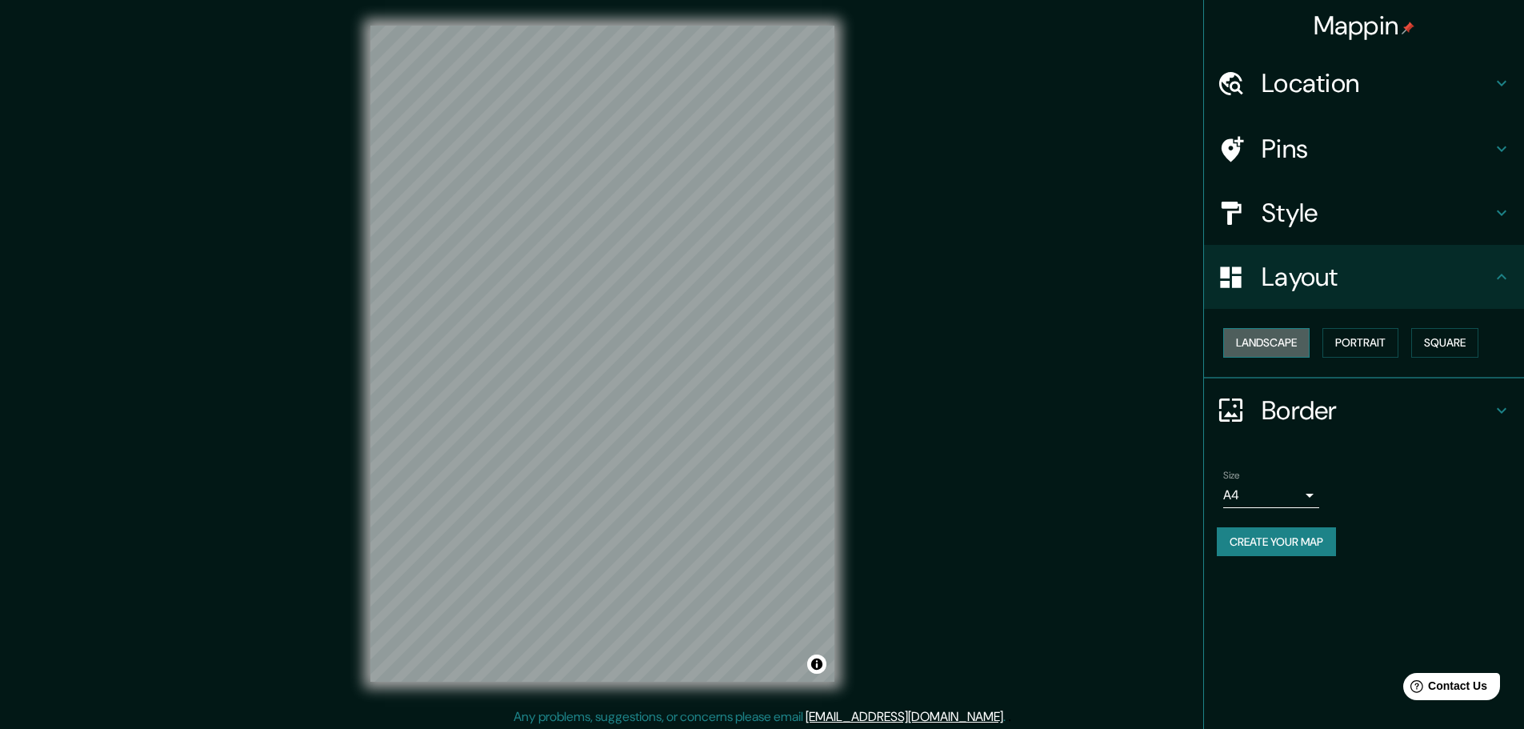
click at [1274, 352] on button "Landscape" at bounding box center [1266, 343] width 86 height 30
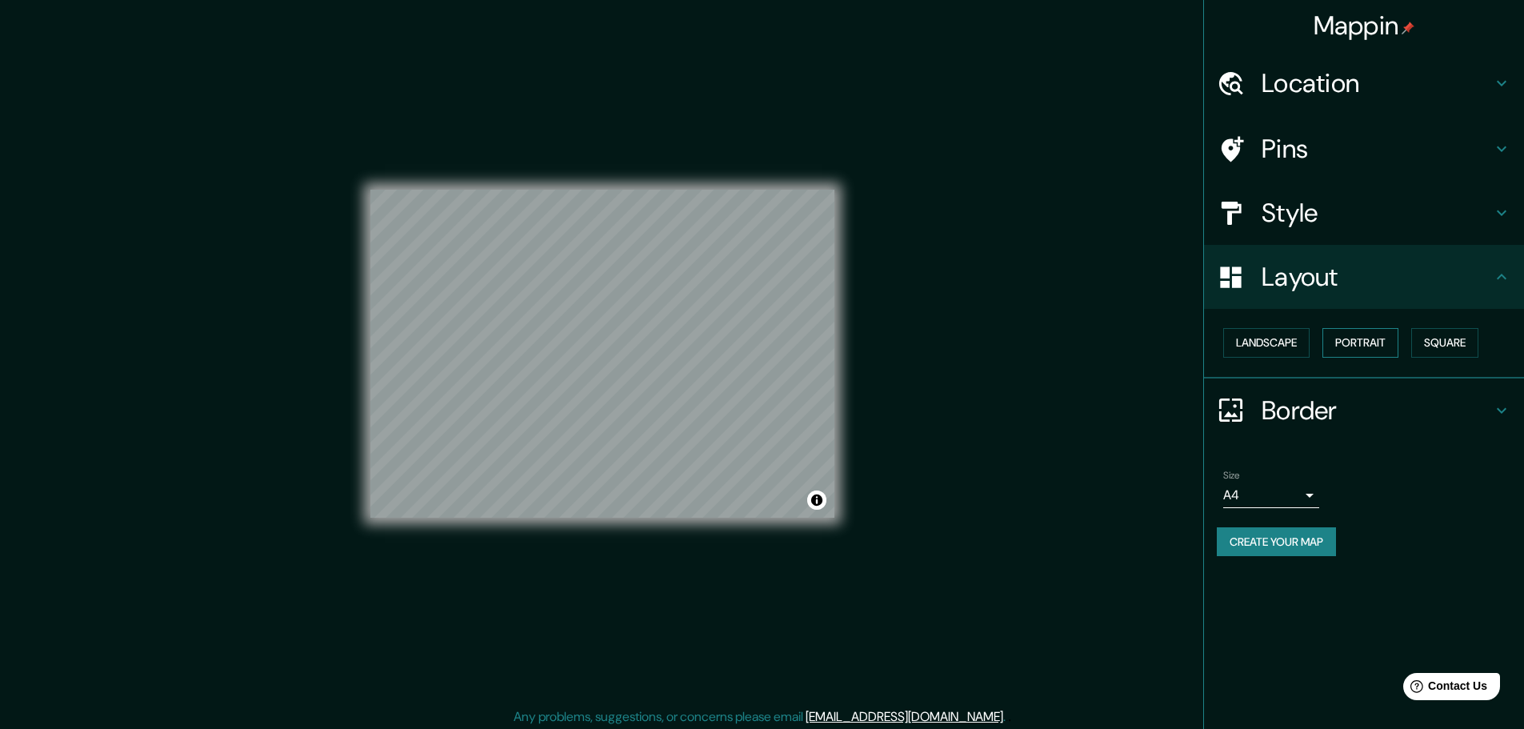
click at [1366, 340] on button "Portrait" at bounding box center [1361, 343] width 76 height 30
